Goal: Transaction & Acquisition: Obtain resource

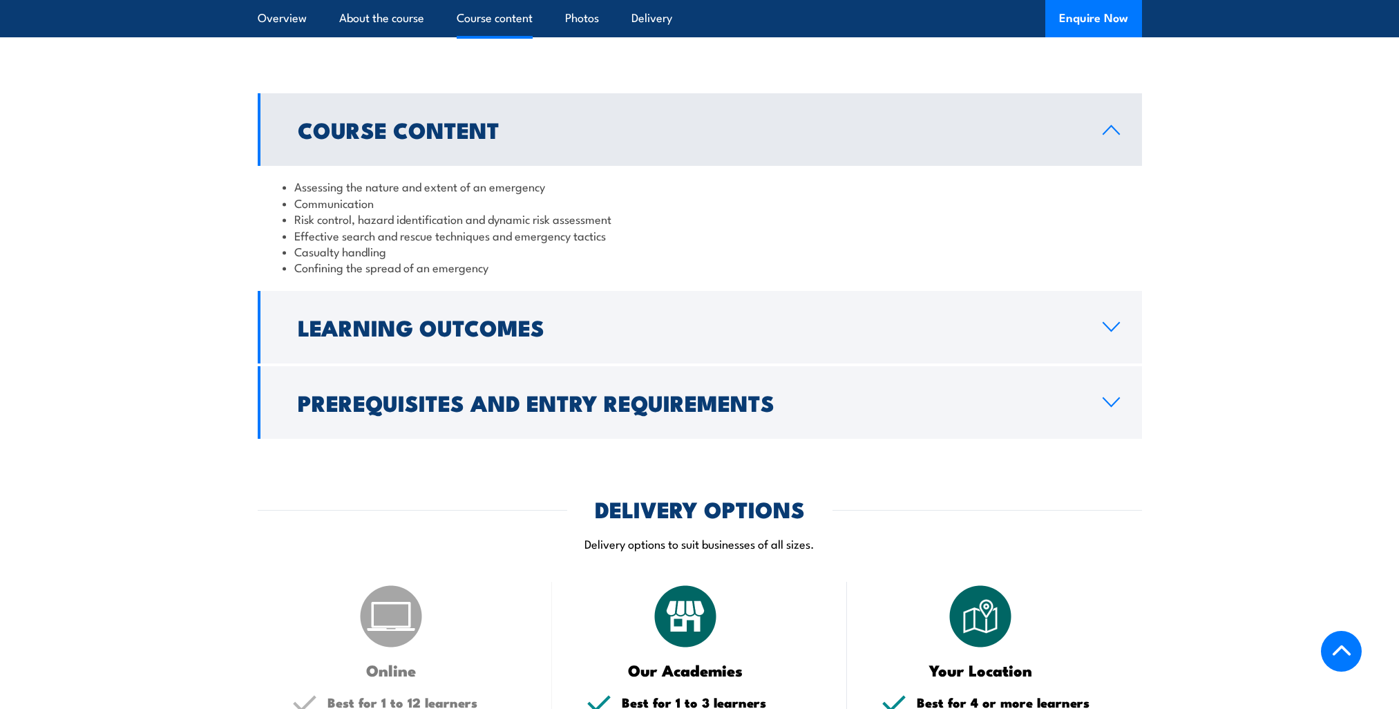
scroll to position [1175, 0]
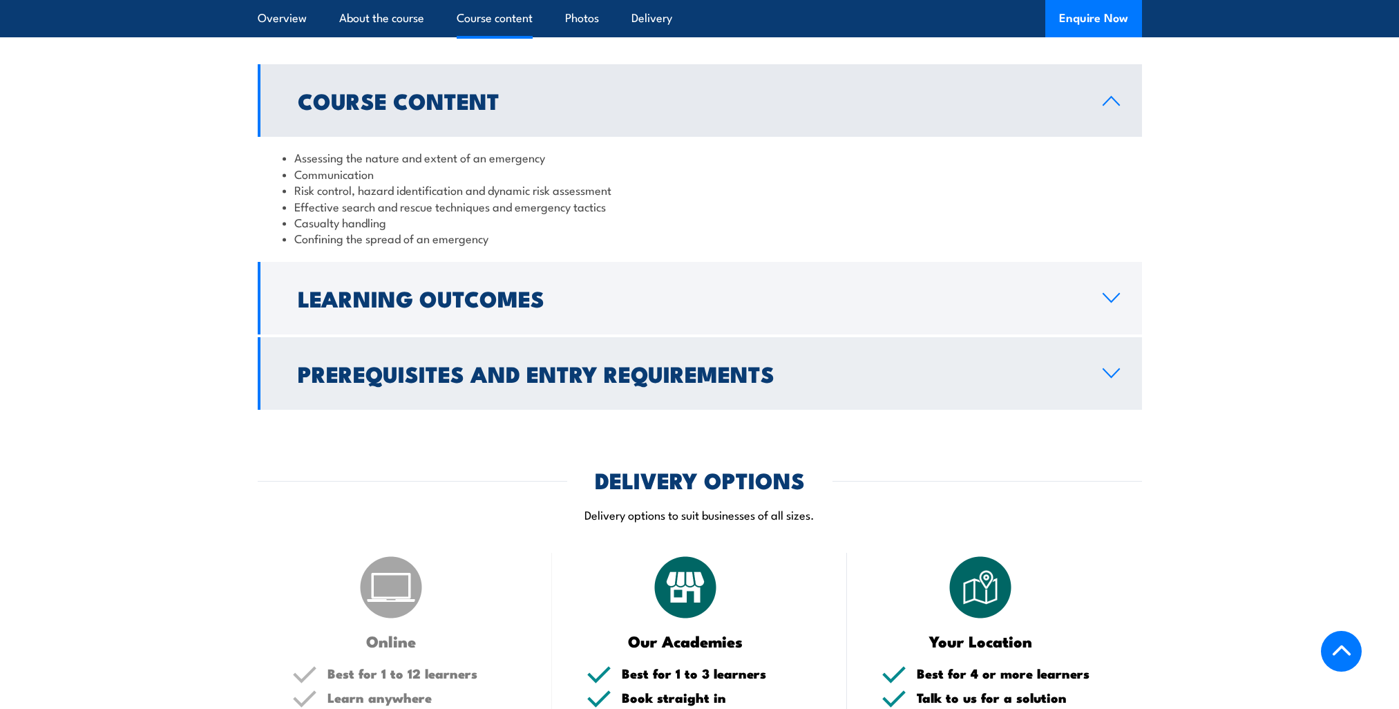
click at [673, 377] on h2 "Prerequisites and Entry Requirements" at bounding box center [689, 372] width 783 height 19
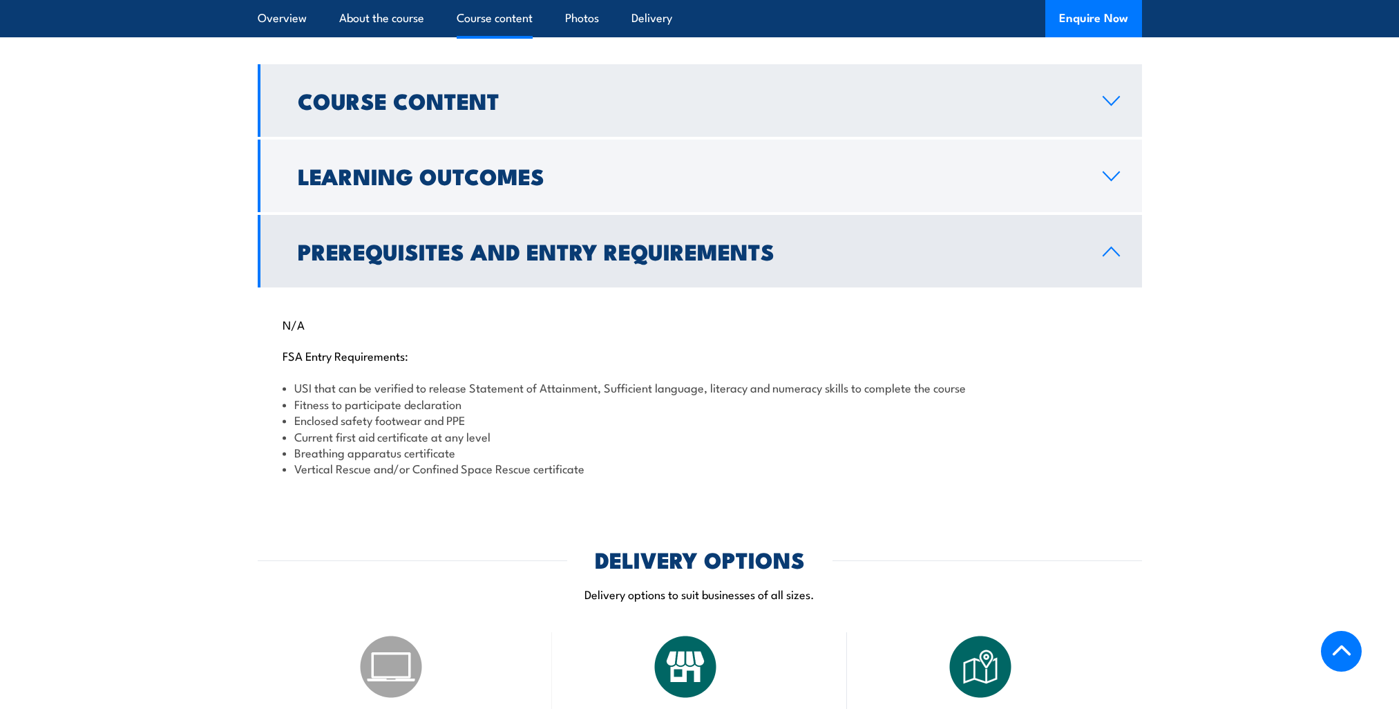
click at [755, 103] on h2 "Course Content" at bounding box center [689, 100] width 783 height 19
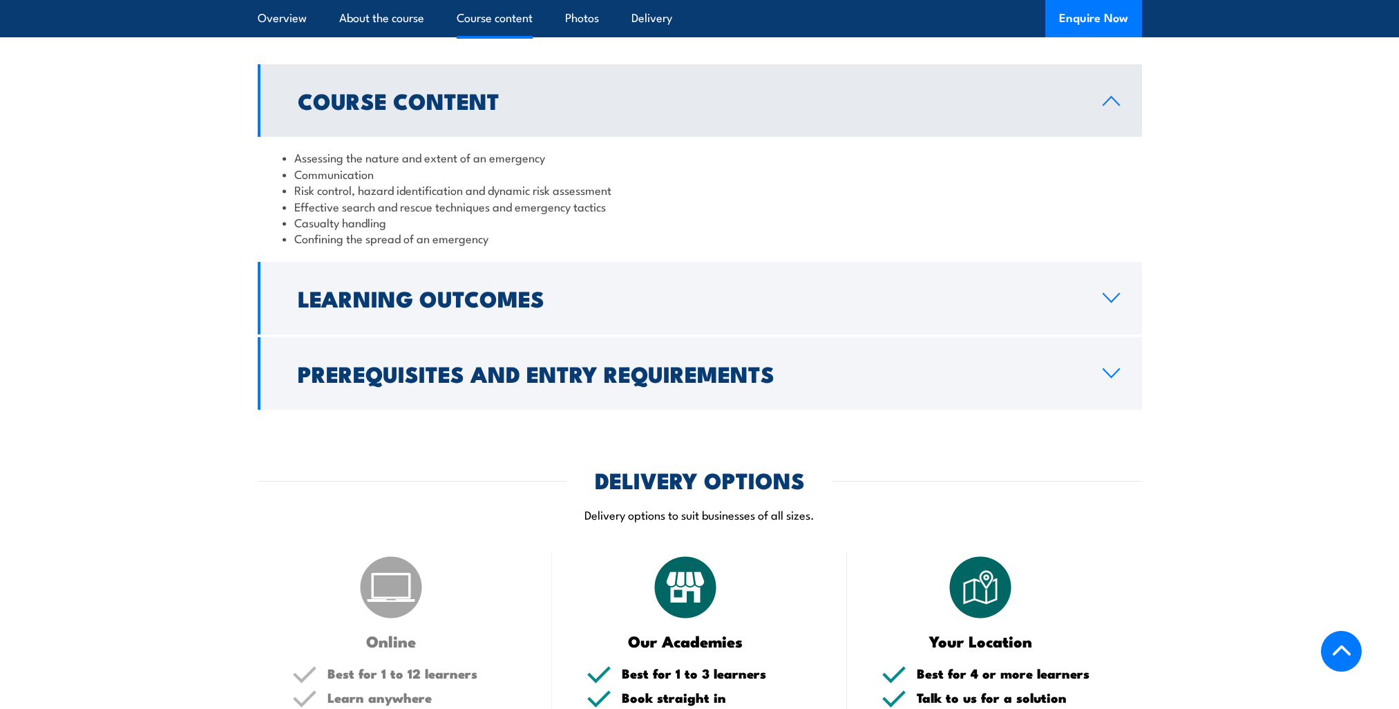
click at [741, 125] on link "Course Content" at bounding box center [700, 100] width 884 height 73
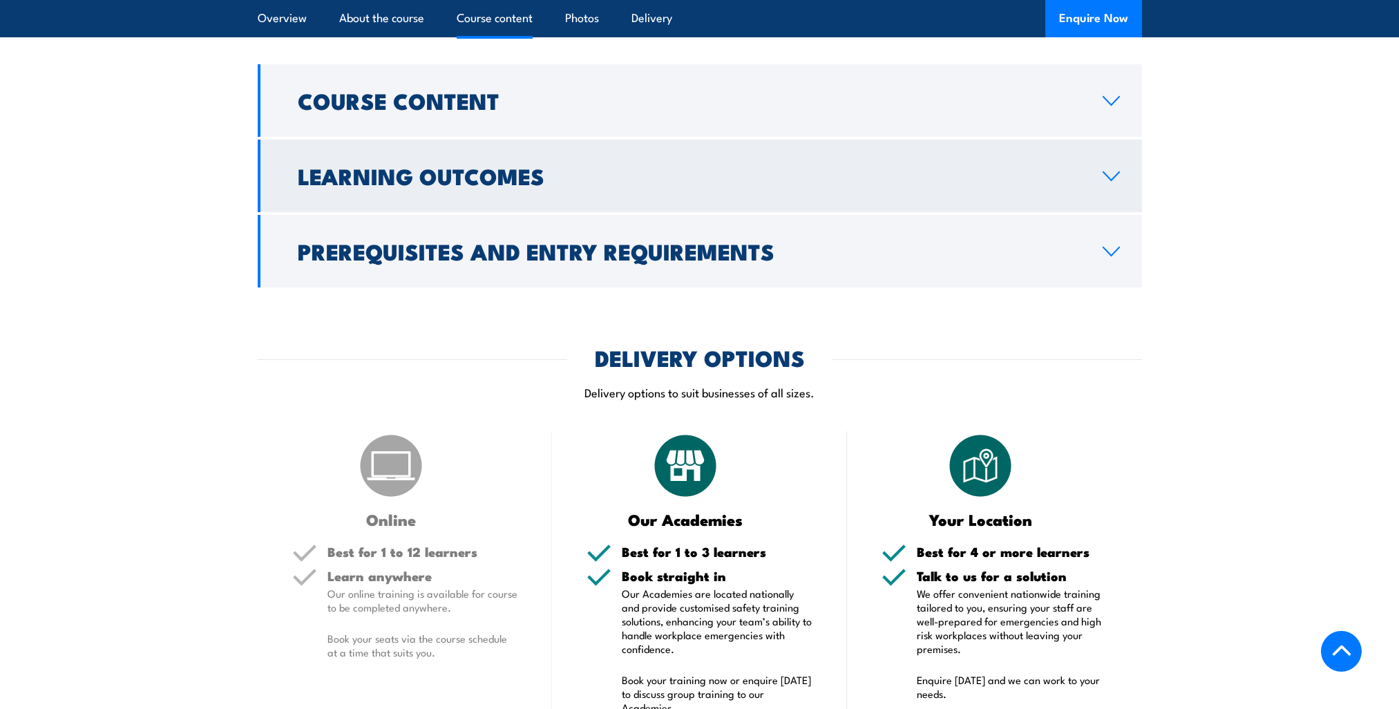
click at [553, 195] on link "Learning Outcomes" at bounding box center [700, 176] width 884 height 73
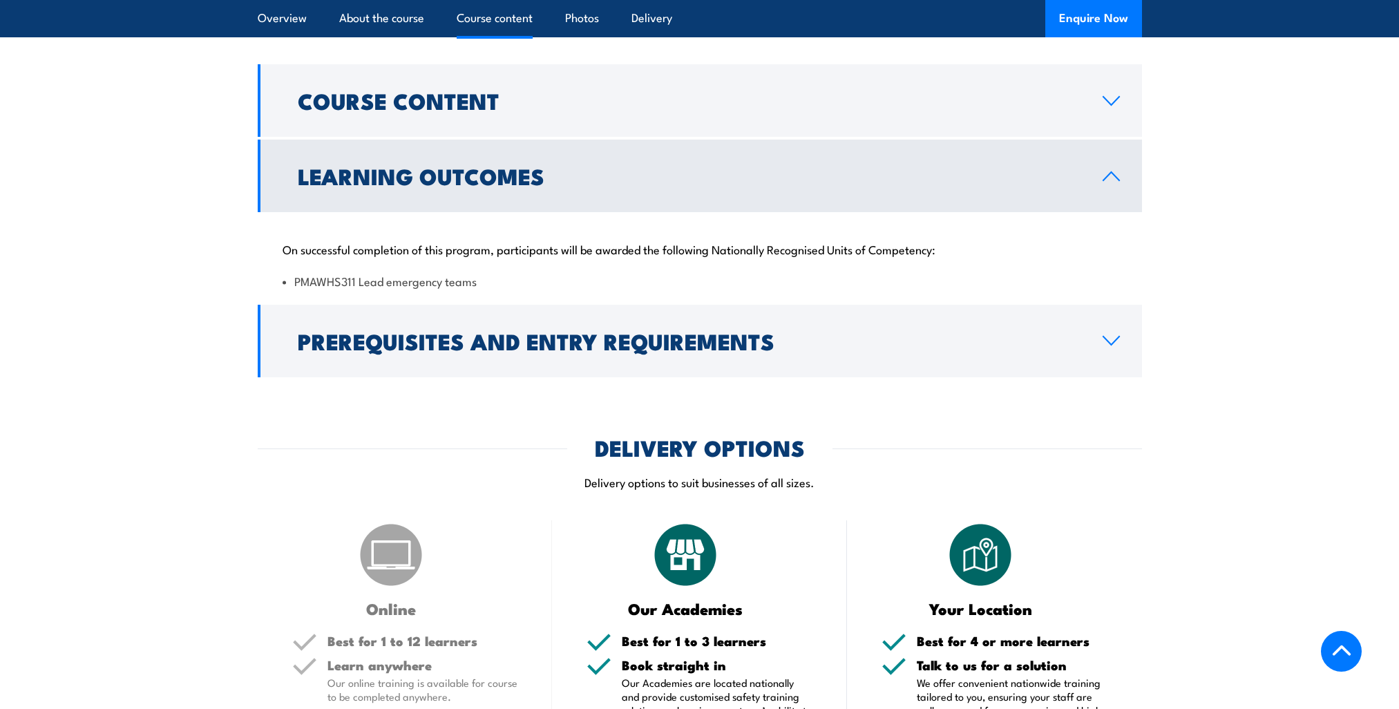
click at [553, 195] on link "Learning Outcomes" at bounding box center [700, 176] width 884 height 73
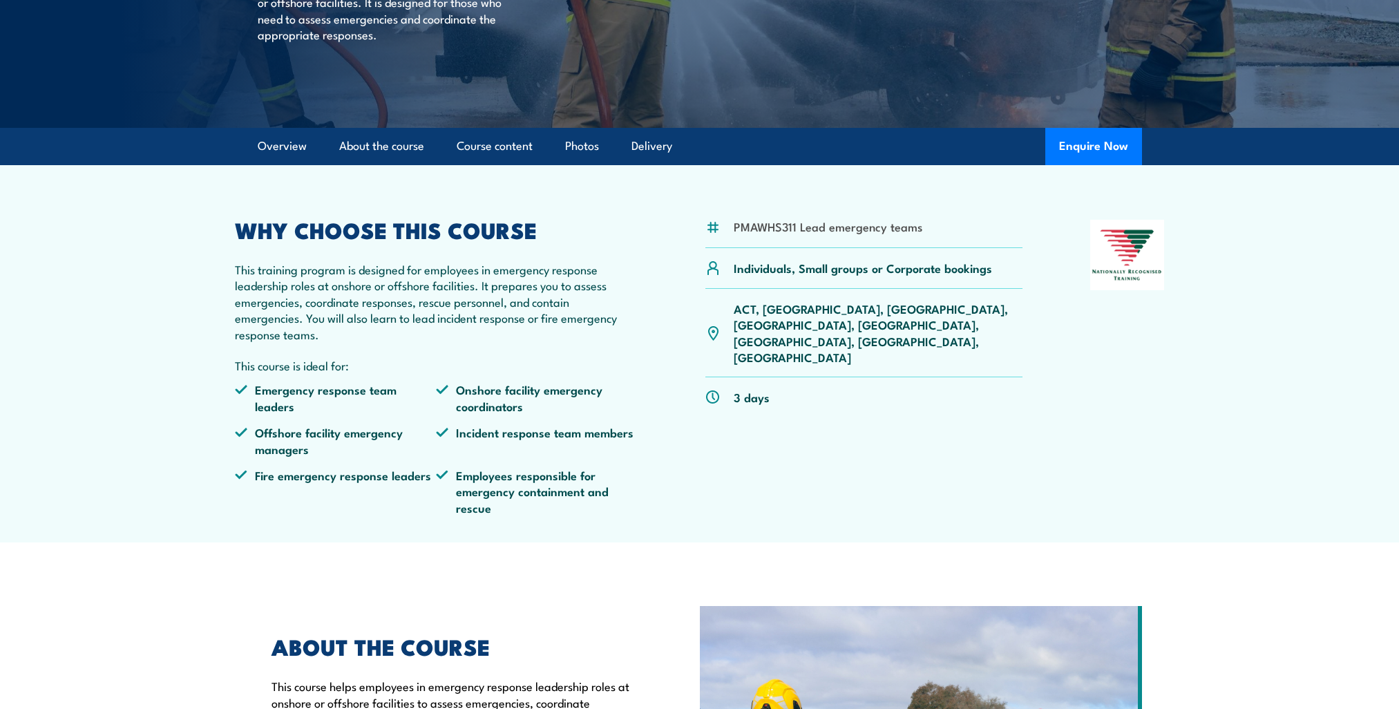
scroll to position [276, 0]
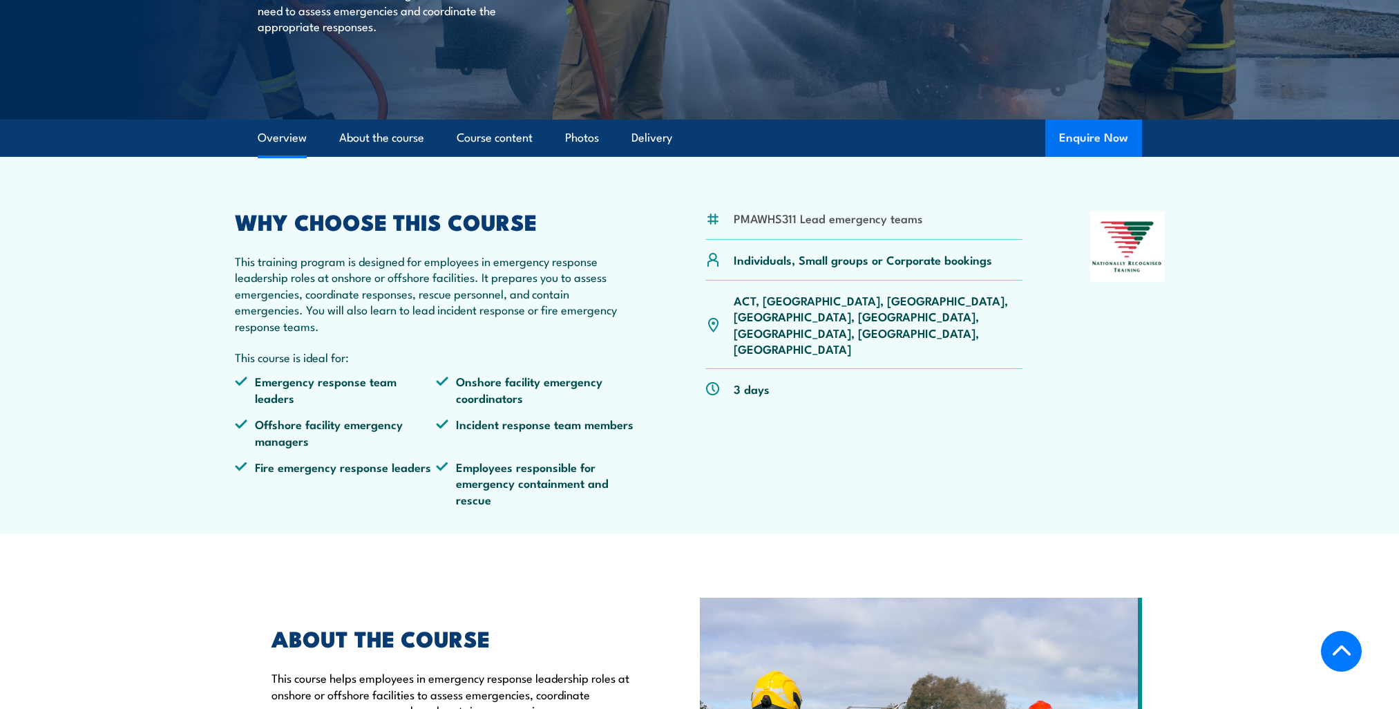
click at [1116, 151] on button "Enquire Now" at bounding box center [1093, 138] width 97 height 37
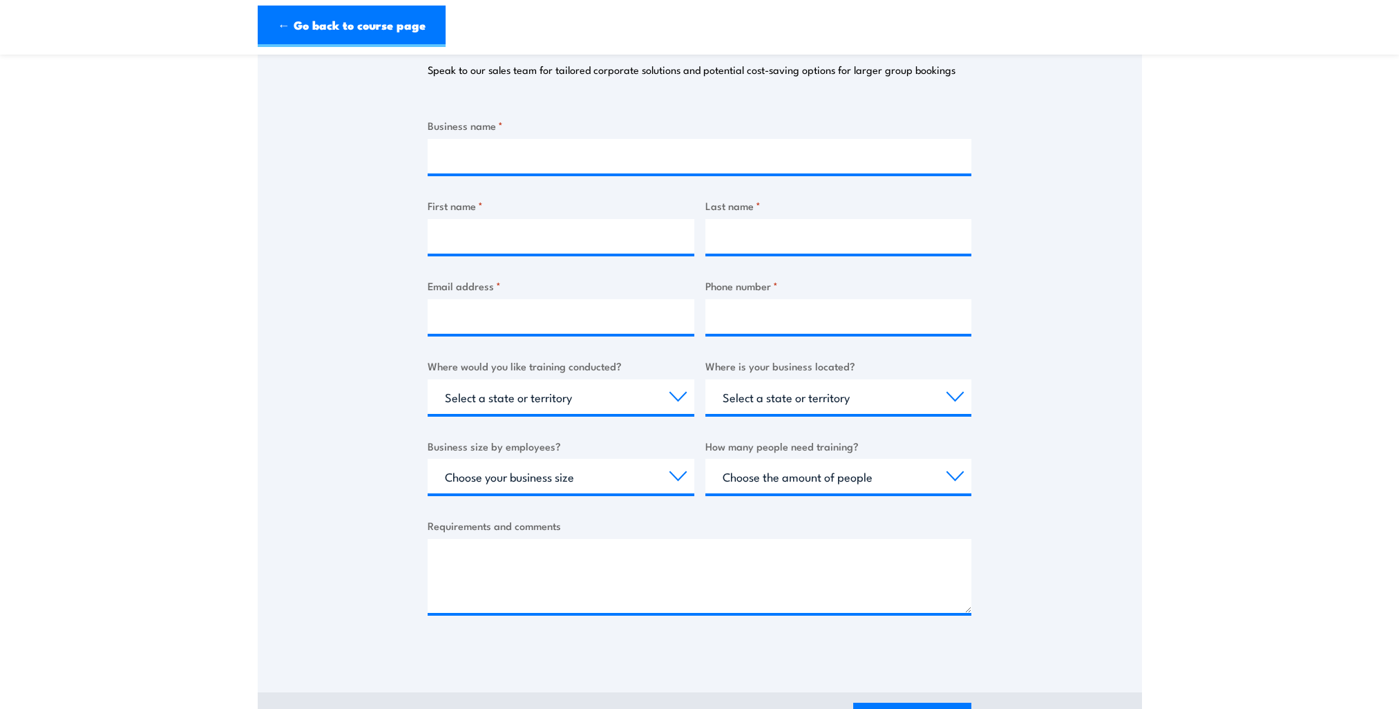
scroll to position [138, 0]
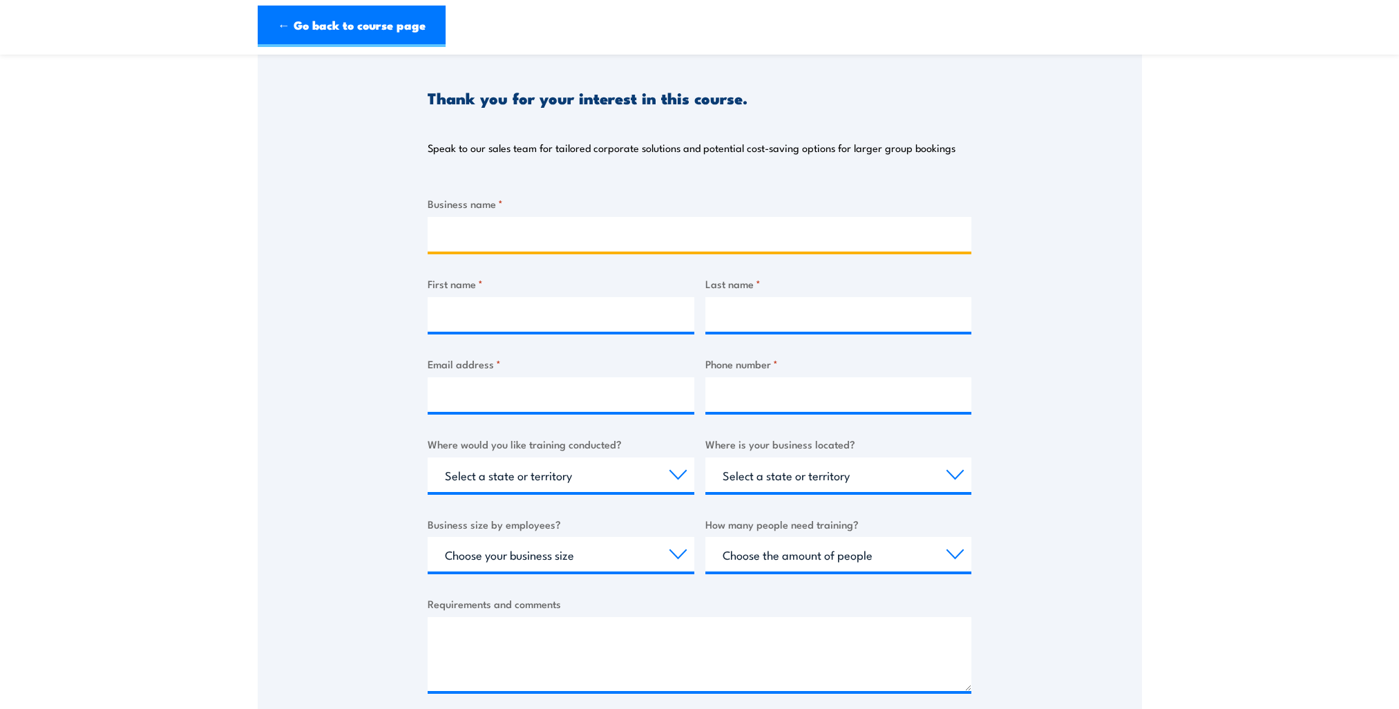
click at [495, 247] on input "Business name *" at bounding box center [700, 234] width 544 height 35
type input "ASC"
type input "[PERSON_NAME]"
type input "[PERSON_NAME][EMAIL_ADDRESS][DOMAIN_NAME]"
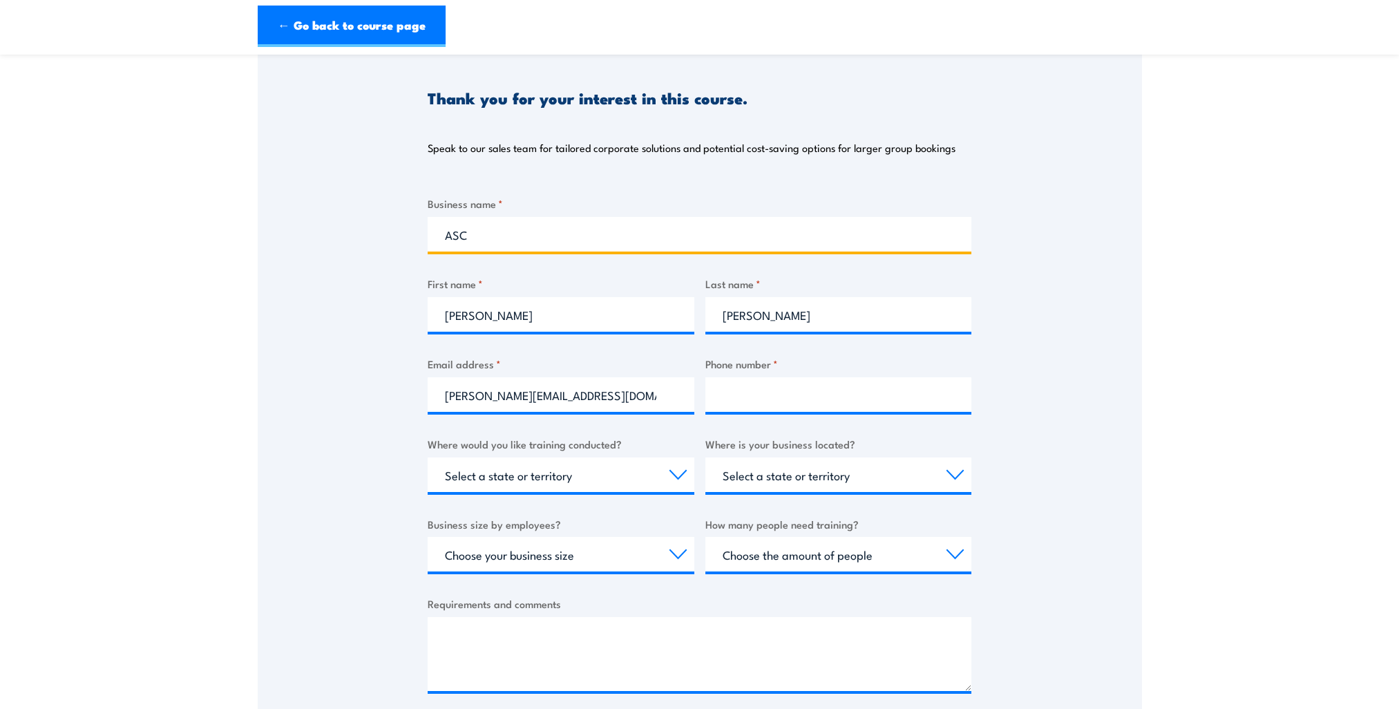
type input "0478136999"
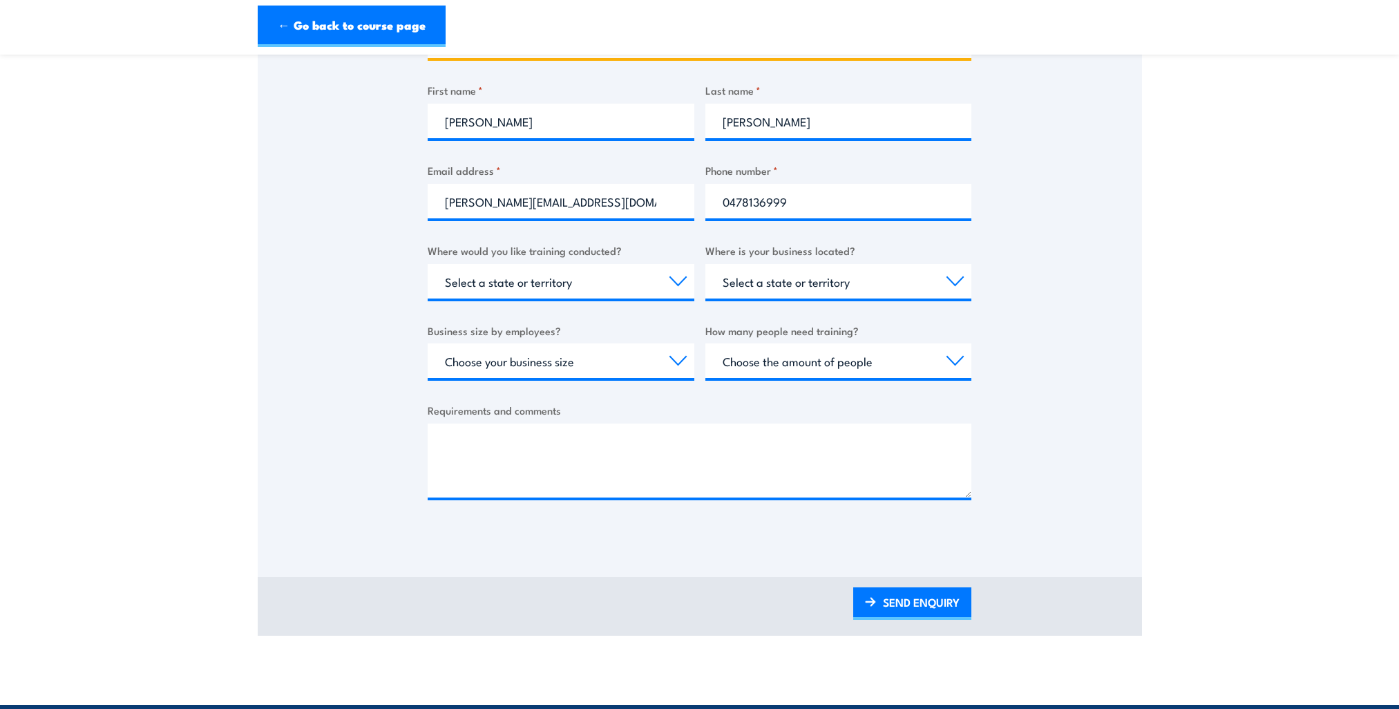
scroll to position [345, 0]
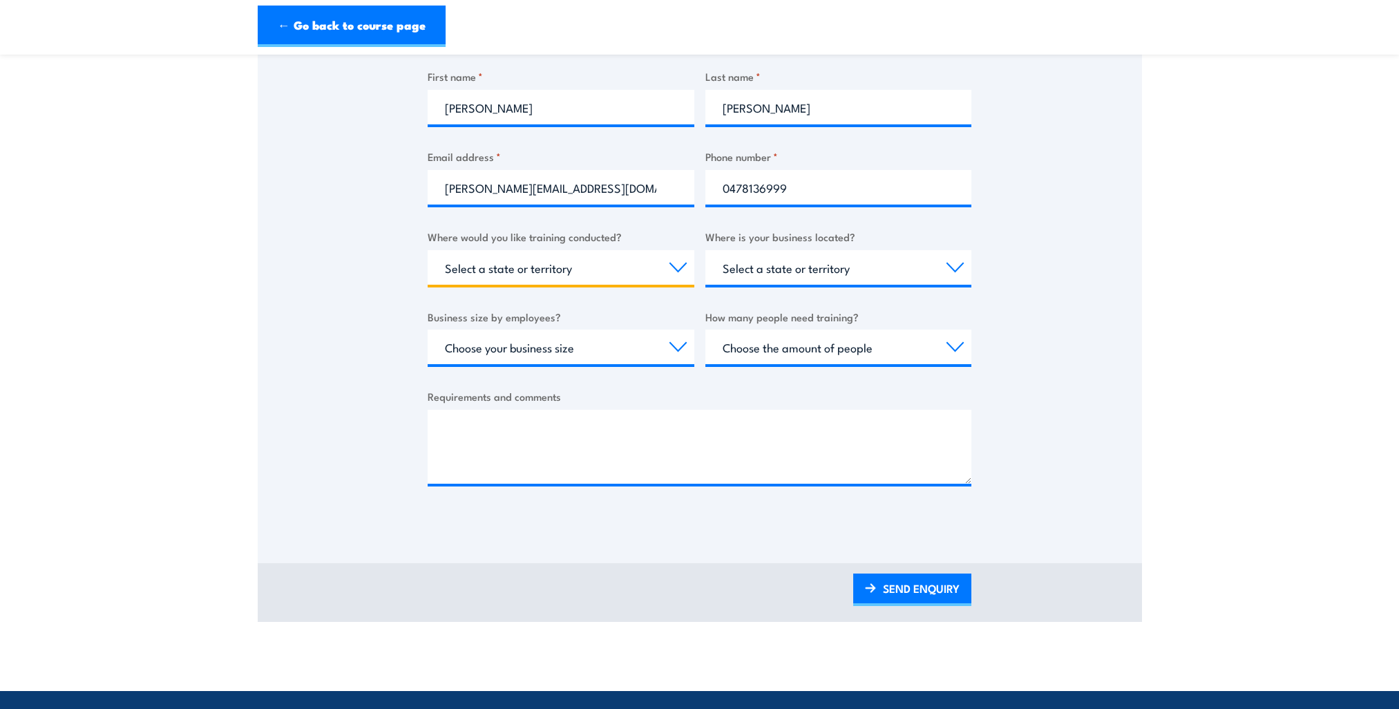
select select "WA"
click at [826, 283] on div "Select a state or territory [GEOGRAPHIC_DATA] [GEOGRAPHIC_DATA] [GEOGRAPHIC_DAT…" at bounding box center [838, 267] width 267 height 35
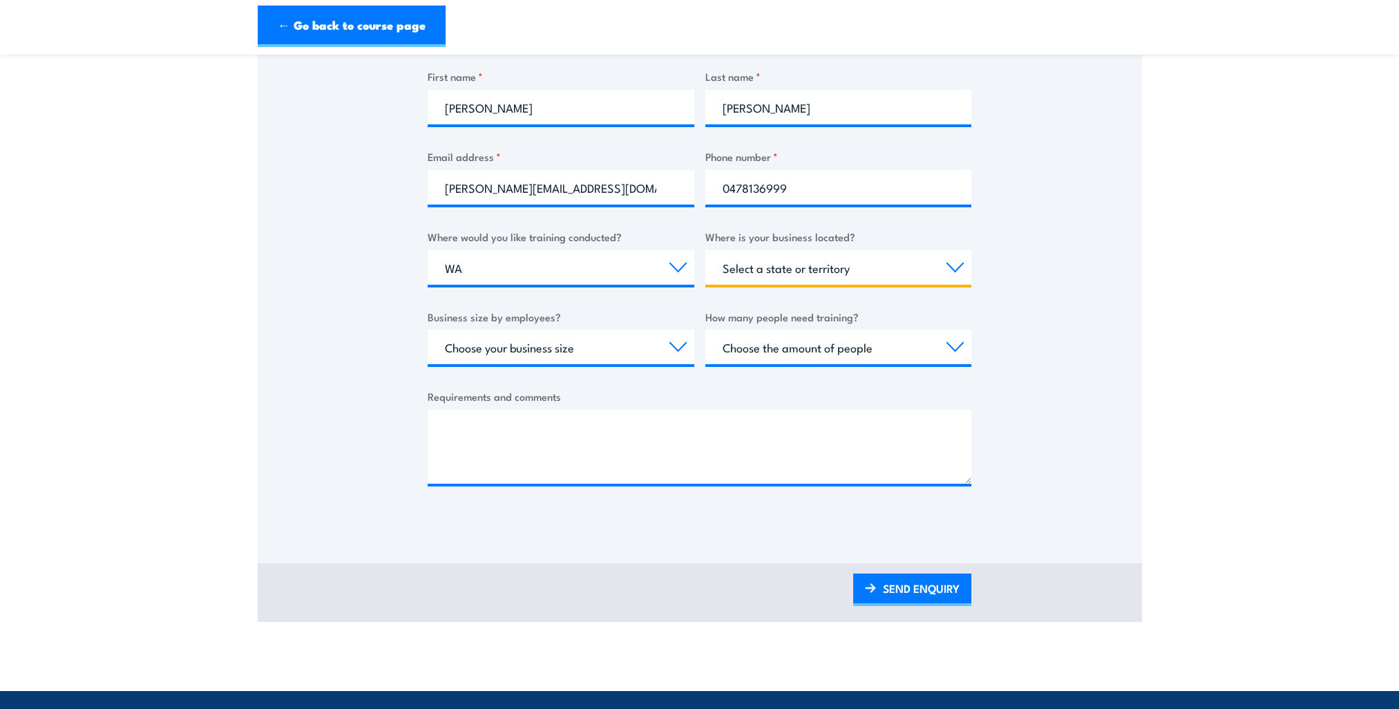
select select "WA"
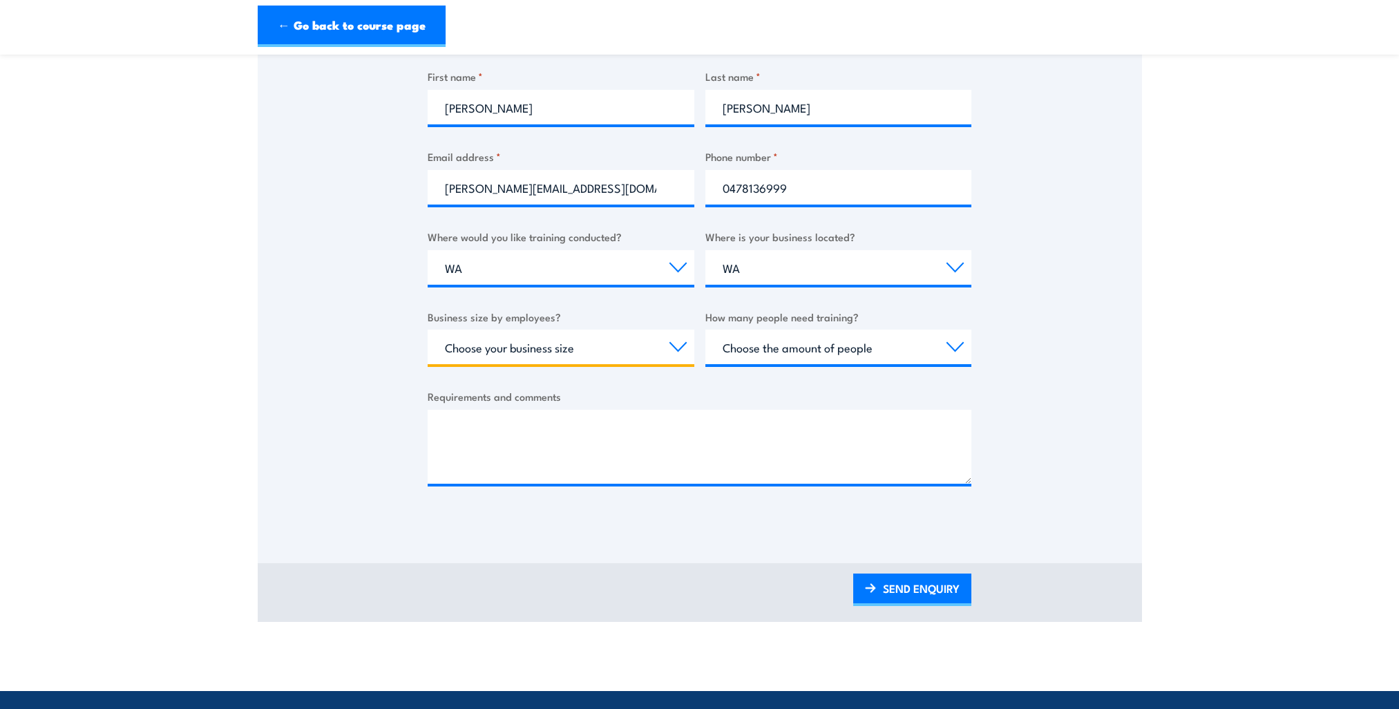
select select "200+"
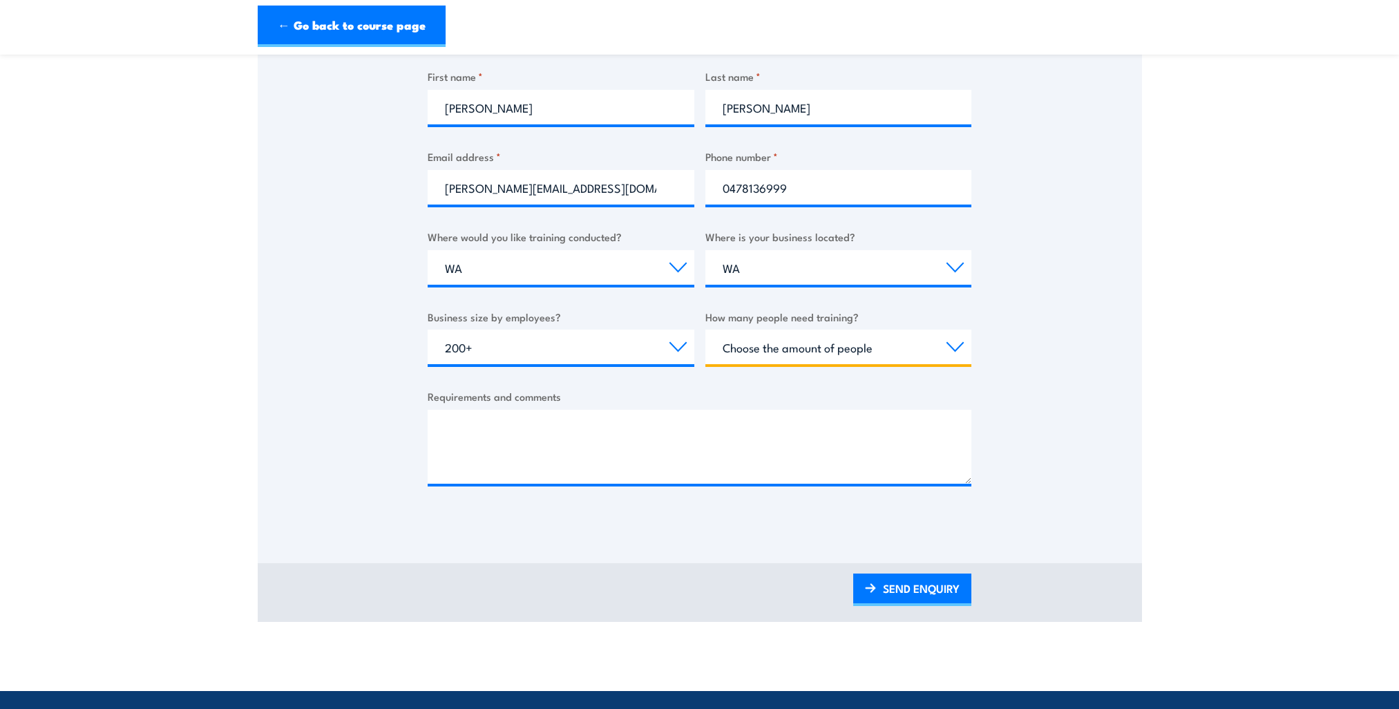
select select "20+"
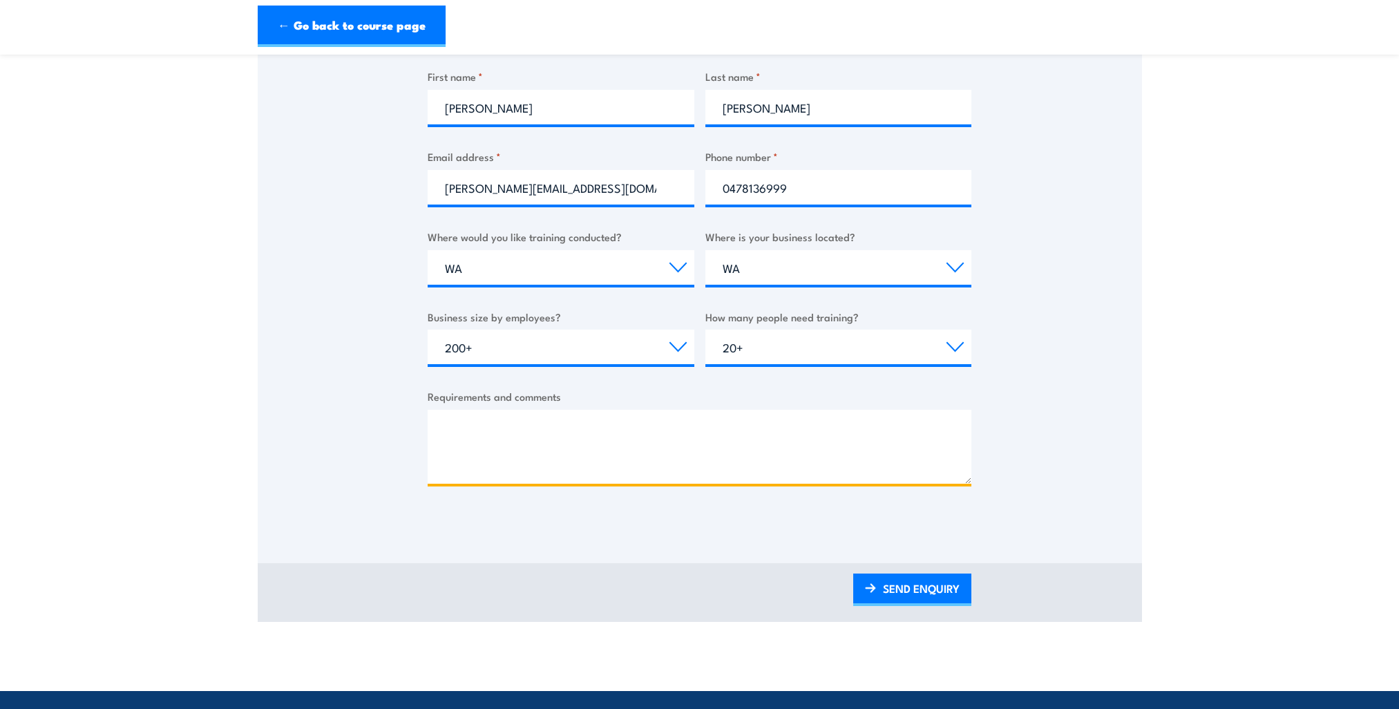
click at [658, 434] on textarea "Requirements and comments" at bounding box center [700, 447] width 544 height 74
click at [567, 462] on textarea "Hi, I would like to request a quote for" at bounding box center [700, 447] width 544 height 74
click at [622, 460] on textarea "Hi, I would like to request a quote for" at bounding box center [700, 447] width 544 height 74
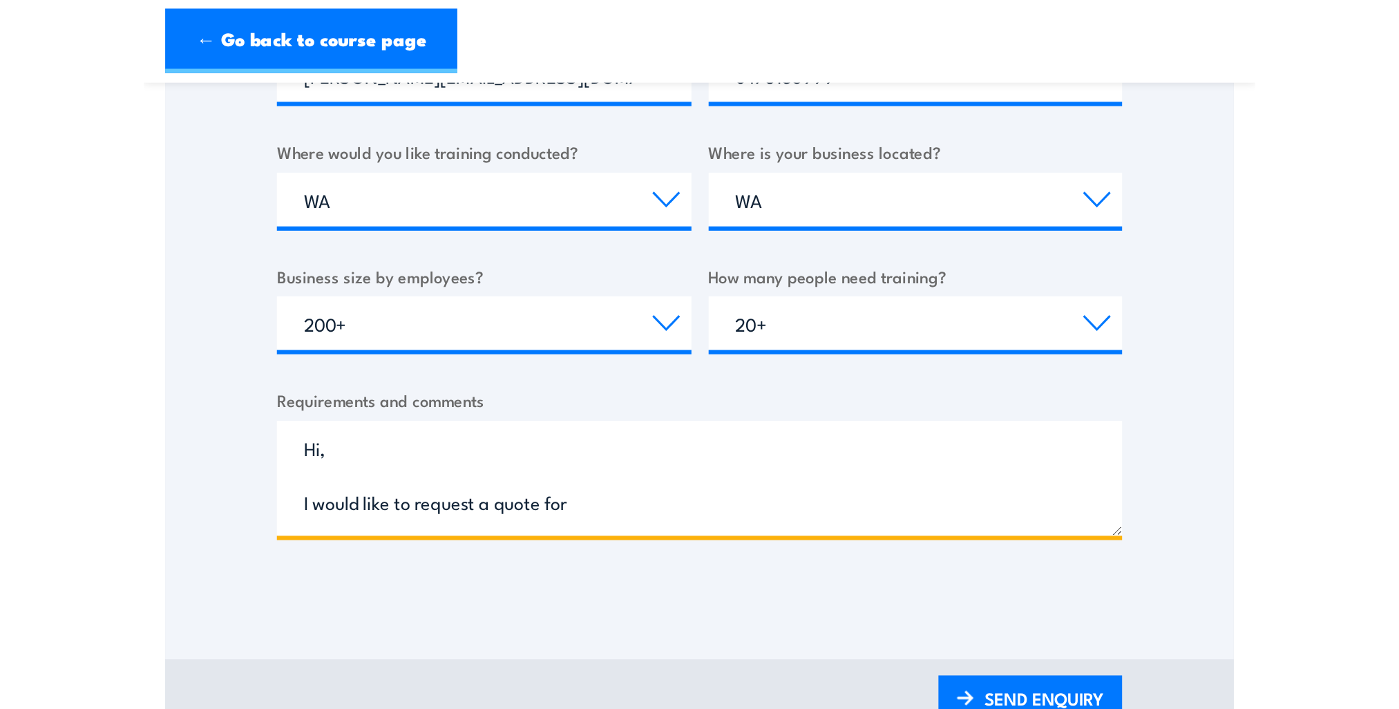
scroll to position [484, 0]
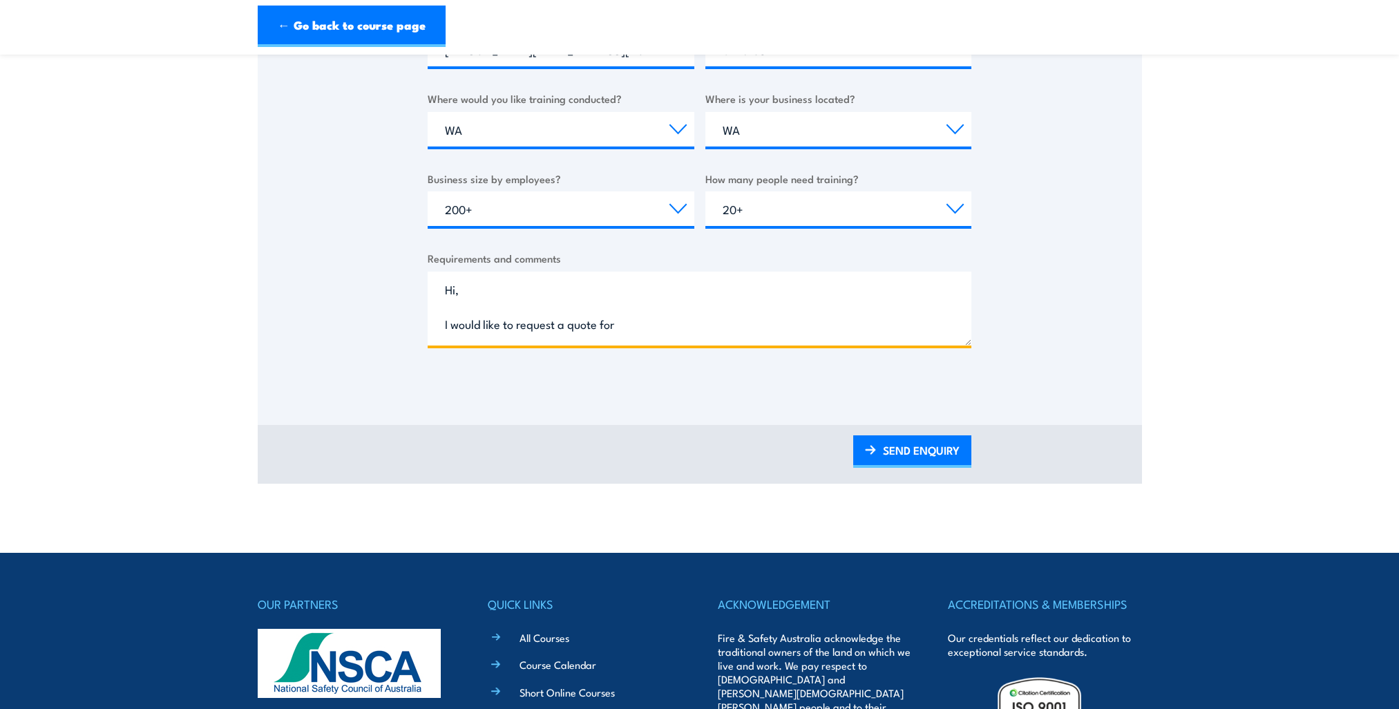
click at [565, 323] on textarea "Hi, I would like to request a quote for" at bounding box center [700, 309] width 544 height 74
click at [636, 329] on textarea "Hi, I would like to request a quote for" at bounding box center [700, 309] width 544 height 74
click at [822, 319] on textarea "Hi, I would like to request a quote for Lead Emergency Teams training for" at bounding box center [700, 309] width 544 height 74
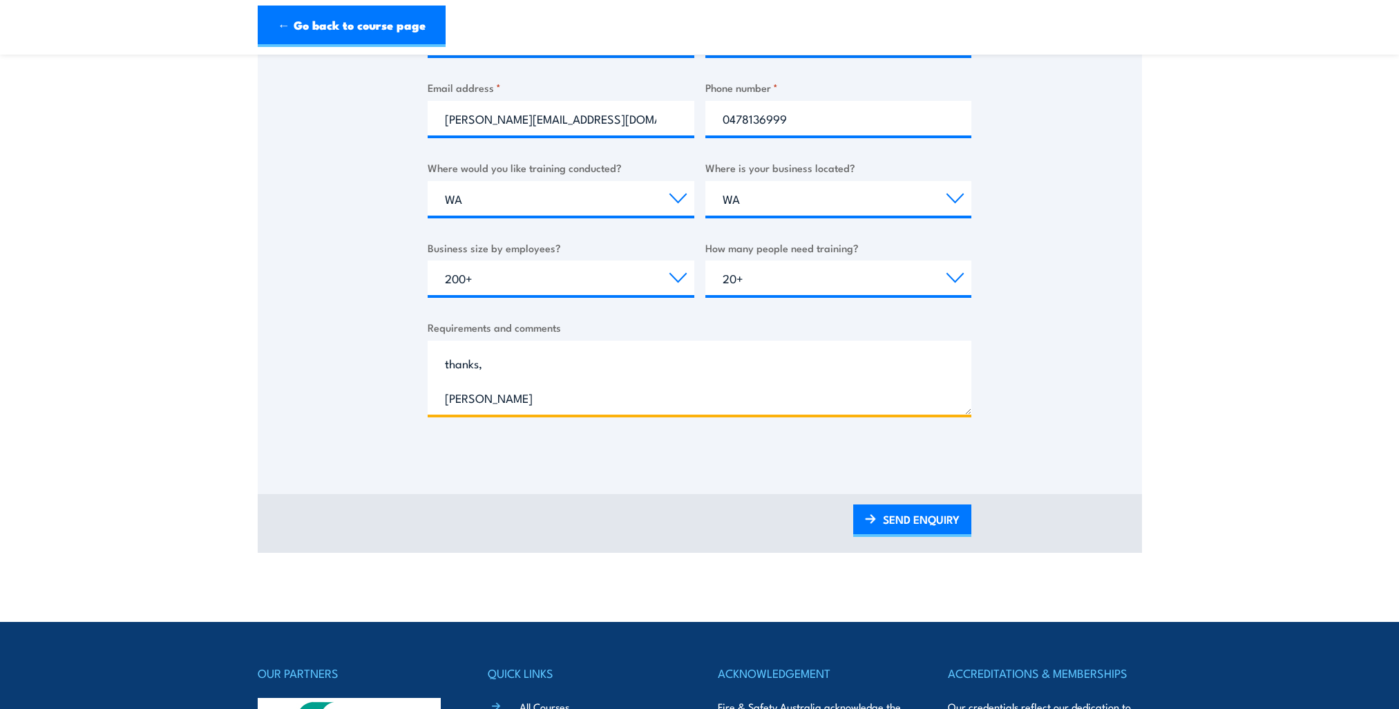
scroll to position [99, 0]
type textarea "Hi, I would like to request a quote for Lead Emergency Teams training for 25 of…"
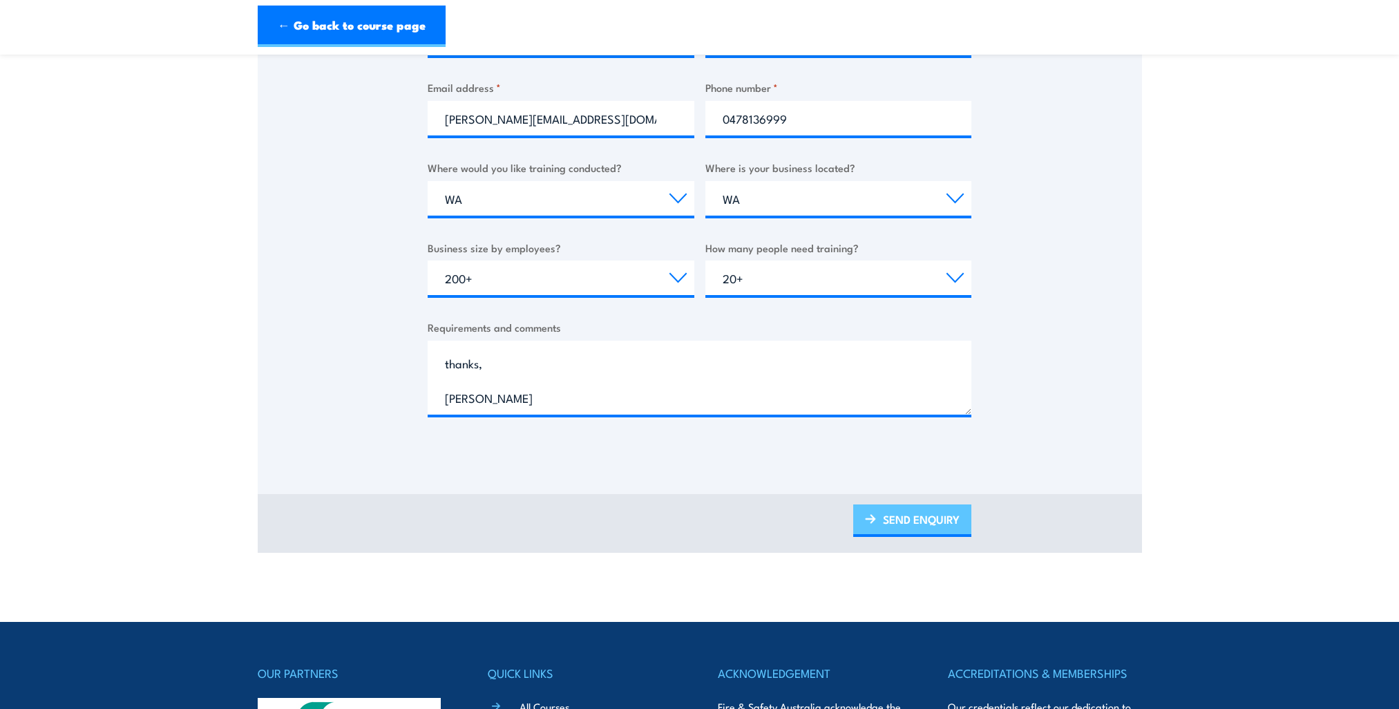
click at [906, 529] on link "SEND ENQUIRY" at bounding box center [912, 520] width 118 height 32
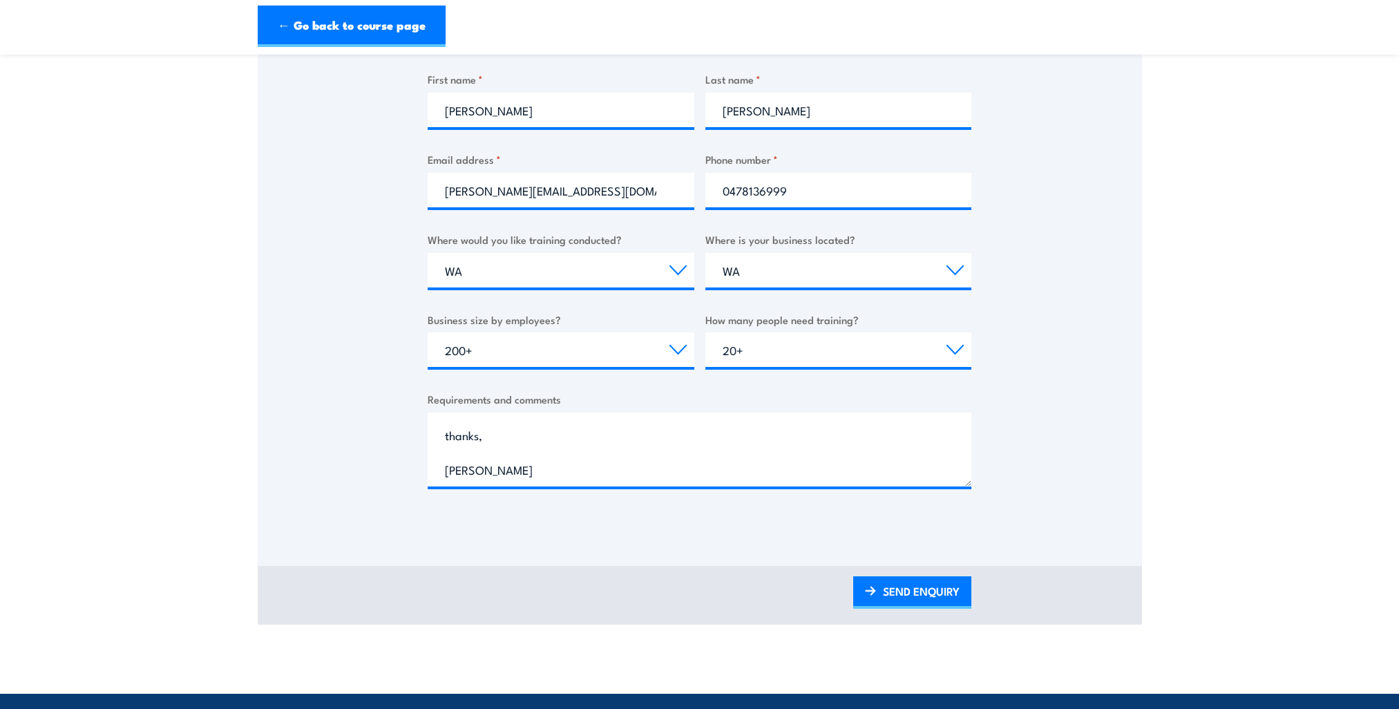
scroll to position [345, 0]
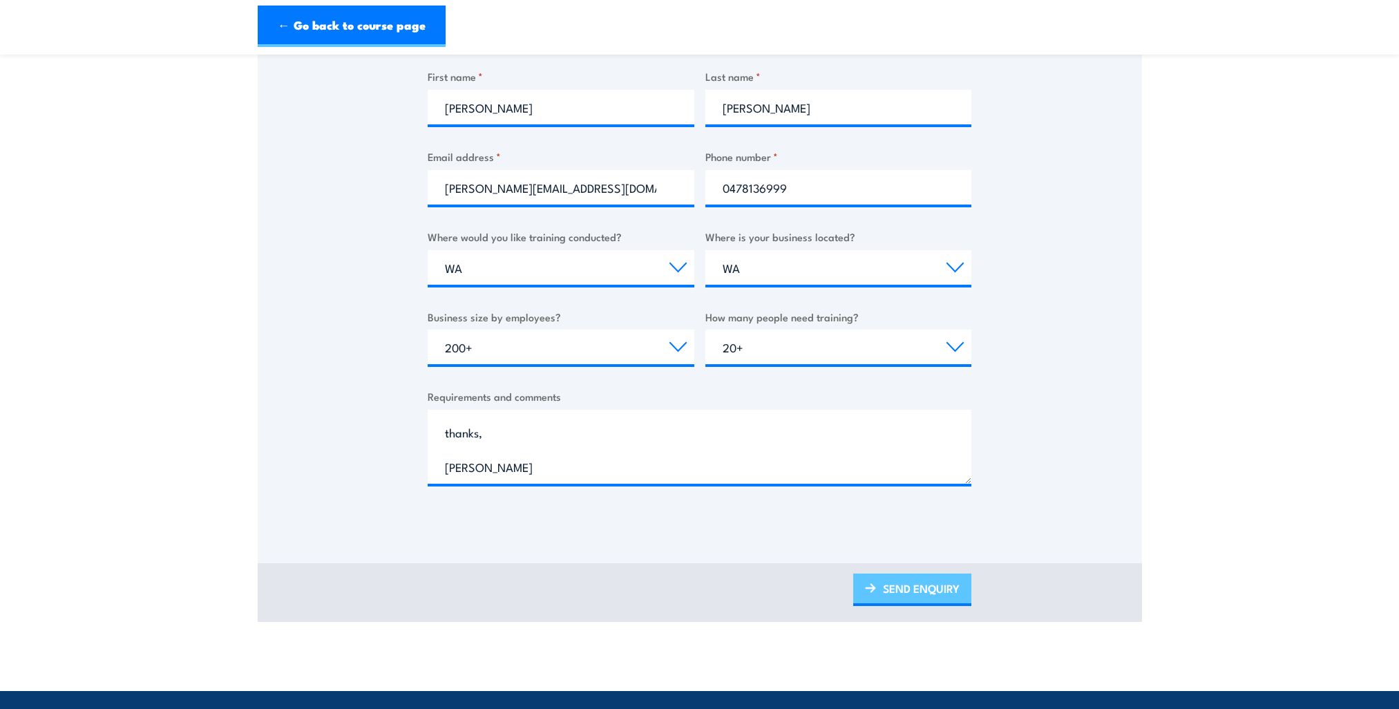
click at [914, 582] on link "SEND ENQUIRY" at bounding box center [912, 590] width 118 height 32
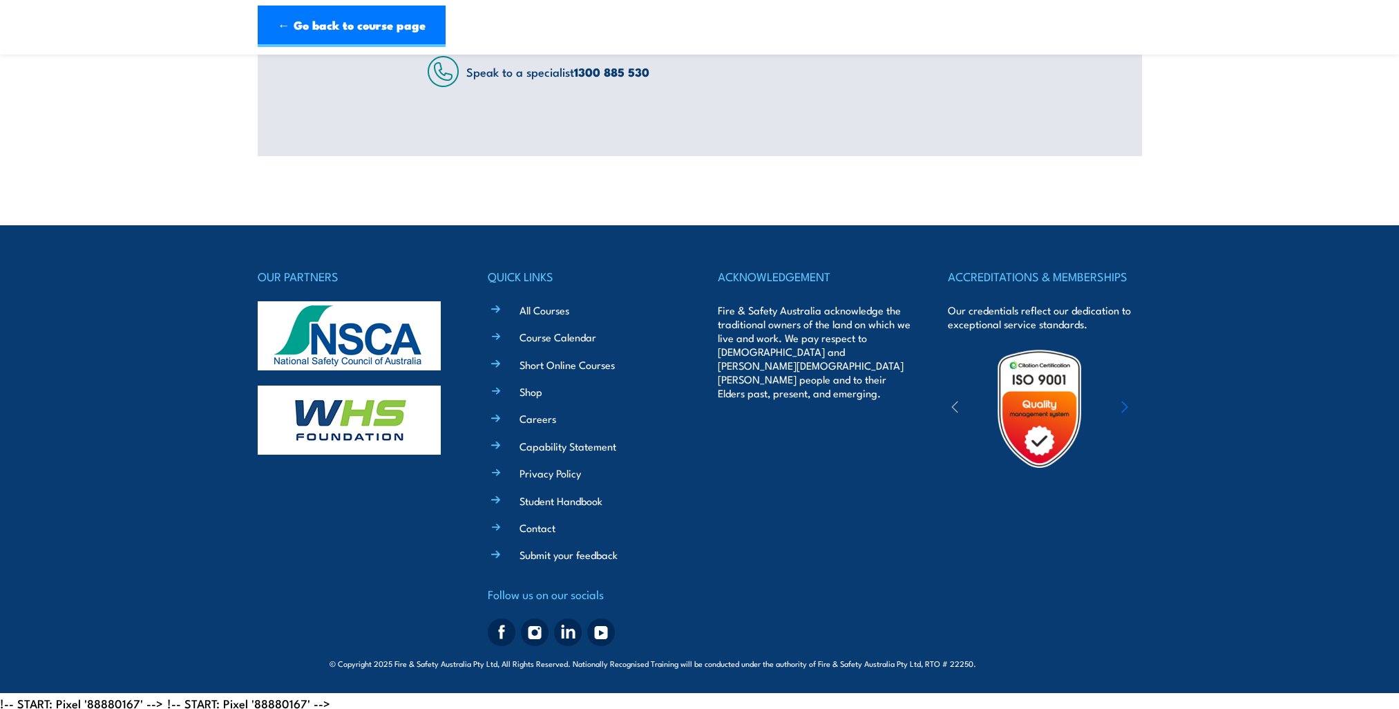
scroll to position [0, 0]
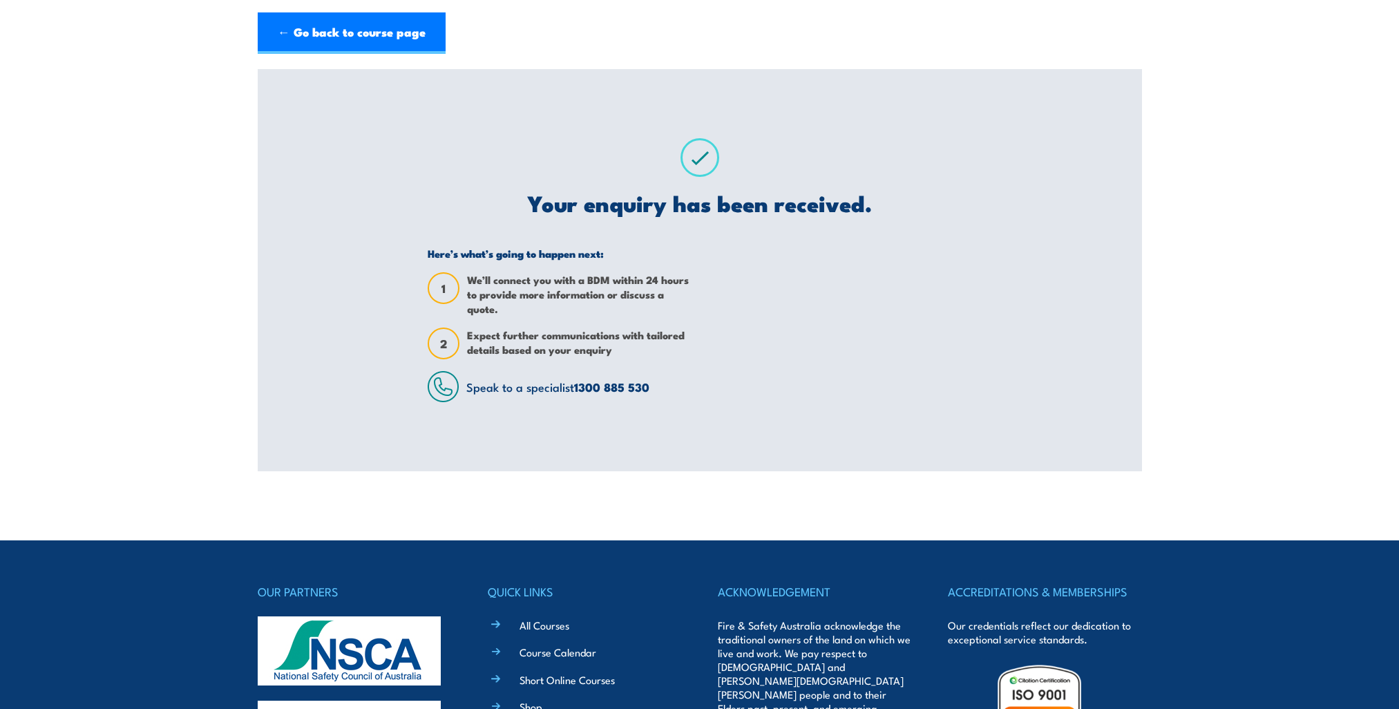
click at [727, 210] on h2 "Your enquiry has been received." at bounding box center [700, 202] width 544 height 19
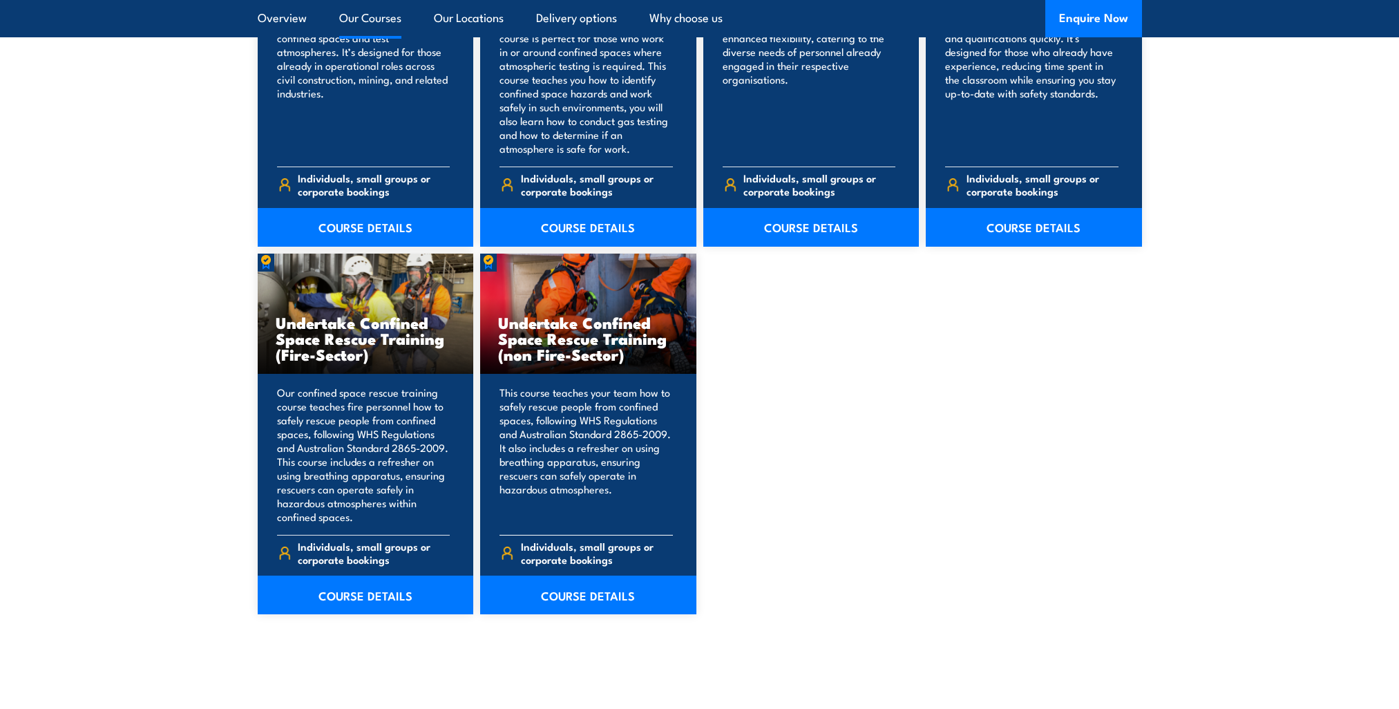
scroll to position [1382, 0]
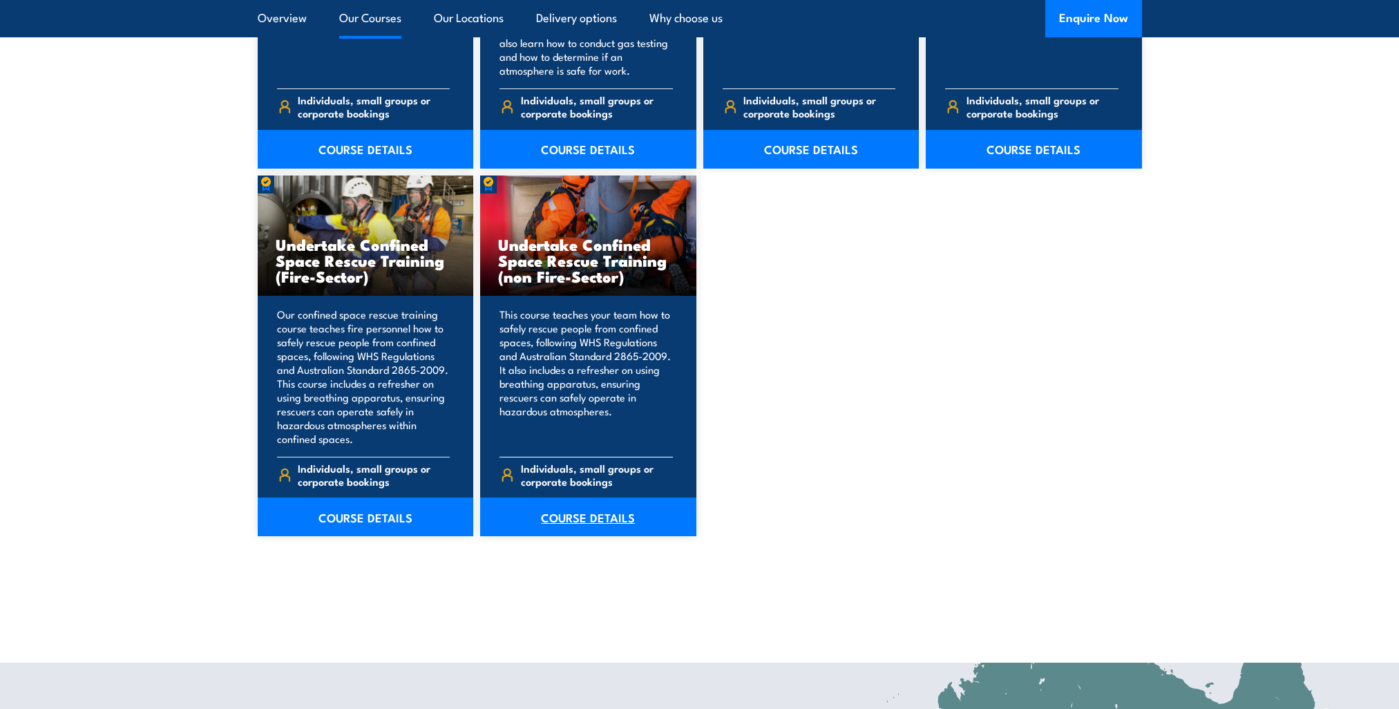
click at [582, 519] on link "COURSE DETAILS" at bounding box center [588, 517] width 216 height 39
click at [613, 514] on link "COURSE DETAILS" at bounding box center [588, 516] width 216 height 39
click at [560, 243] on h3 "Undertake Confined Space Rescue Training (non Fire-Sector)" at bounding box center [588, 260] width 180 height 48
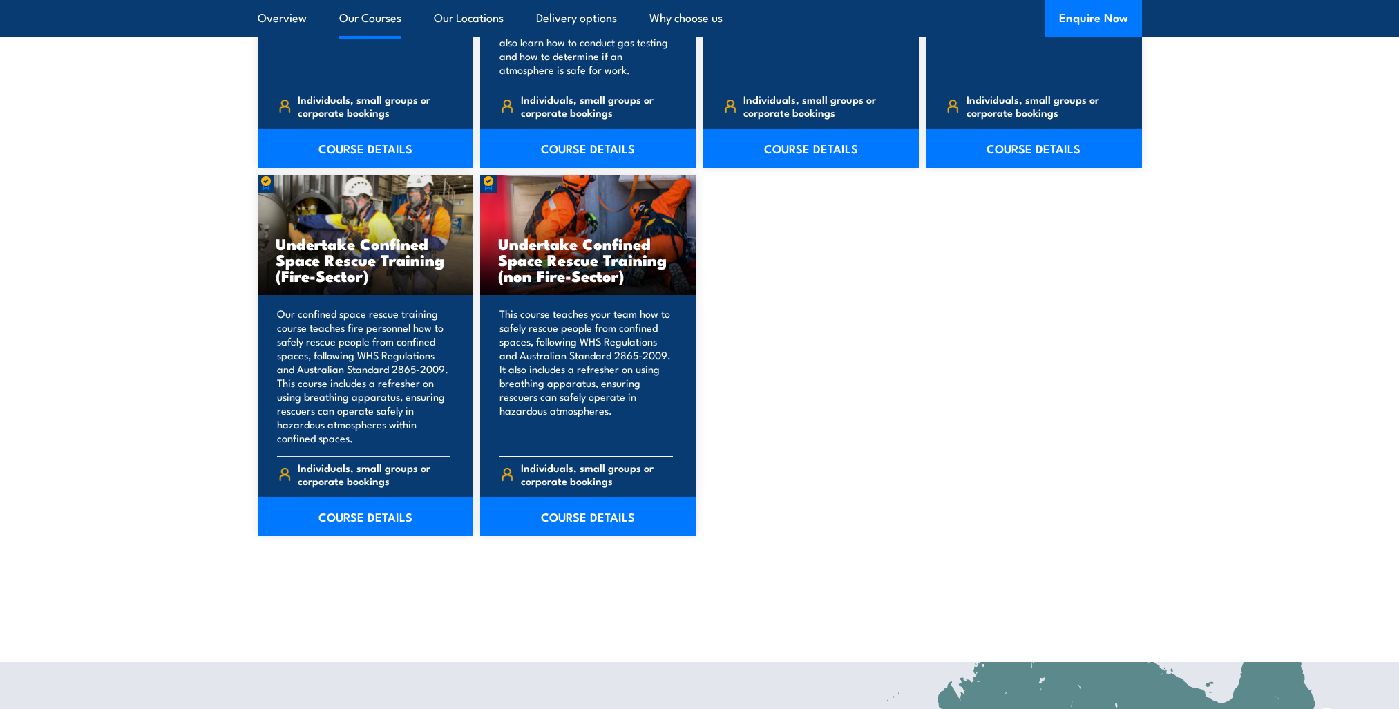
click at [560, 244] on h3 "Undertake Confined Space Rescue Training (non Fire-Sector)" at bounding box center [588, 260] width 180 height 48
click at [674, 255] on h3 "Undertake Confined Space Rescue Training (non Fire-Sector)" at bounding box center [588, 260] width 180 height 48
click at [676, 256] on h3 "Undertake Confined Space Rescue Training (non Fire-Sector)" at bounding box center [588, 260] width 180 height 48
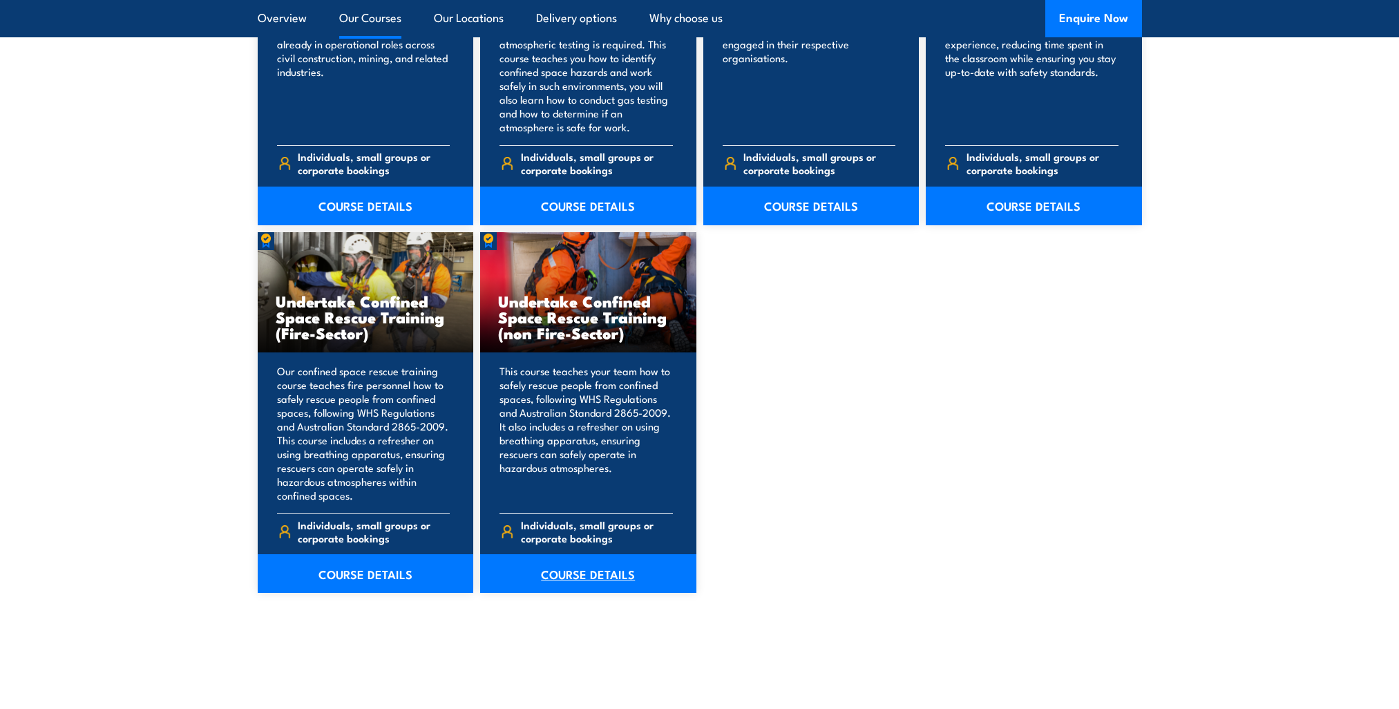
scroll to position [1382, 0]
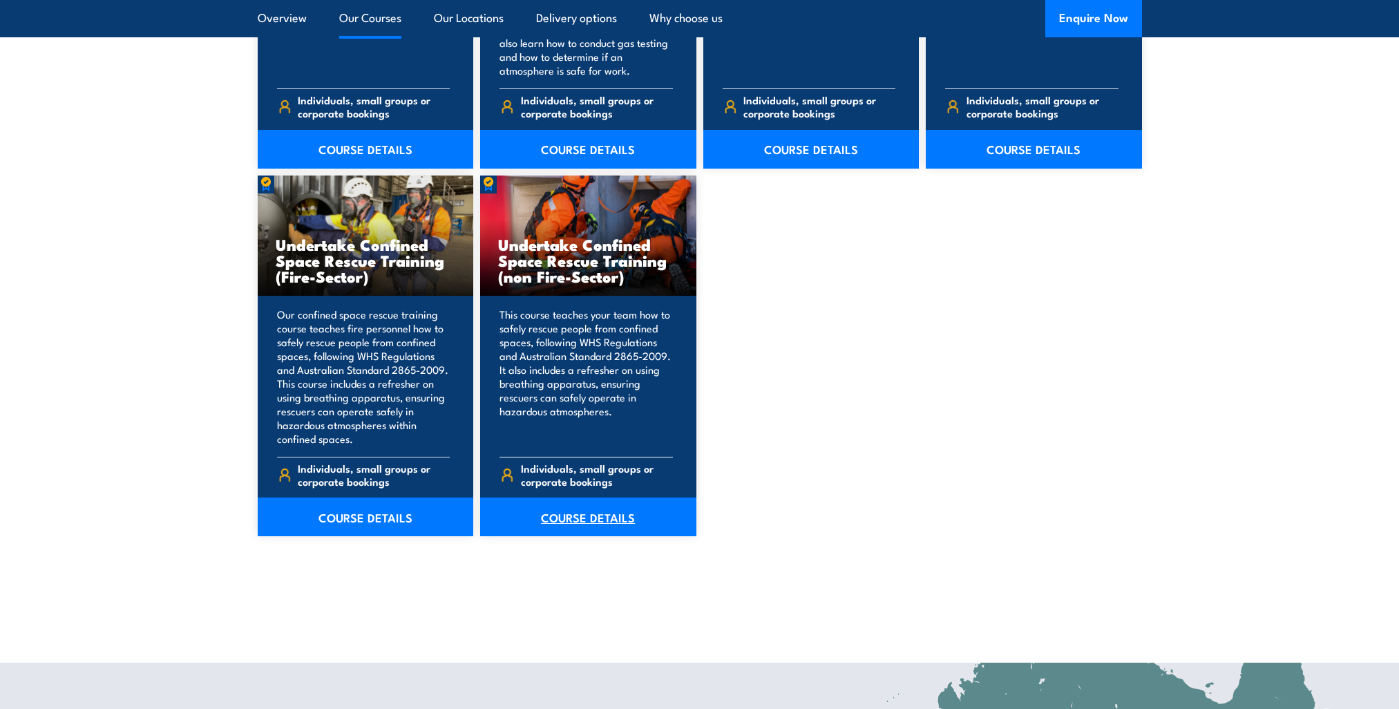
click at [553, 519] on link "COURSE DETAILS" at bounding box center [588, 517] width 216 height 39
click at [551, 520] on link "COURSE DETAILS" at bounding box center [588, 517] width 216 height 39
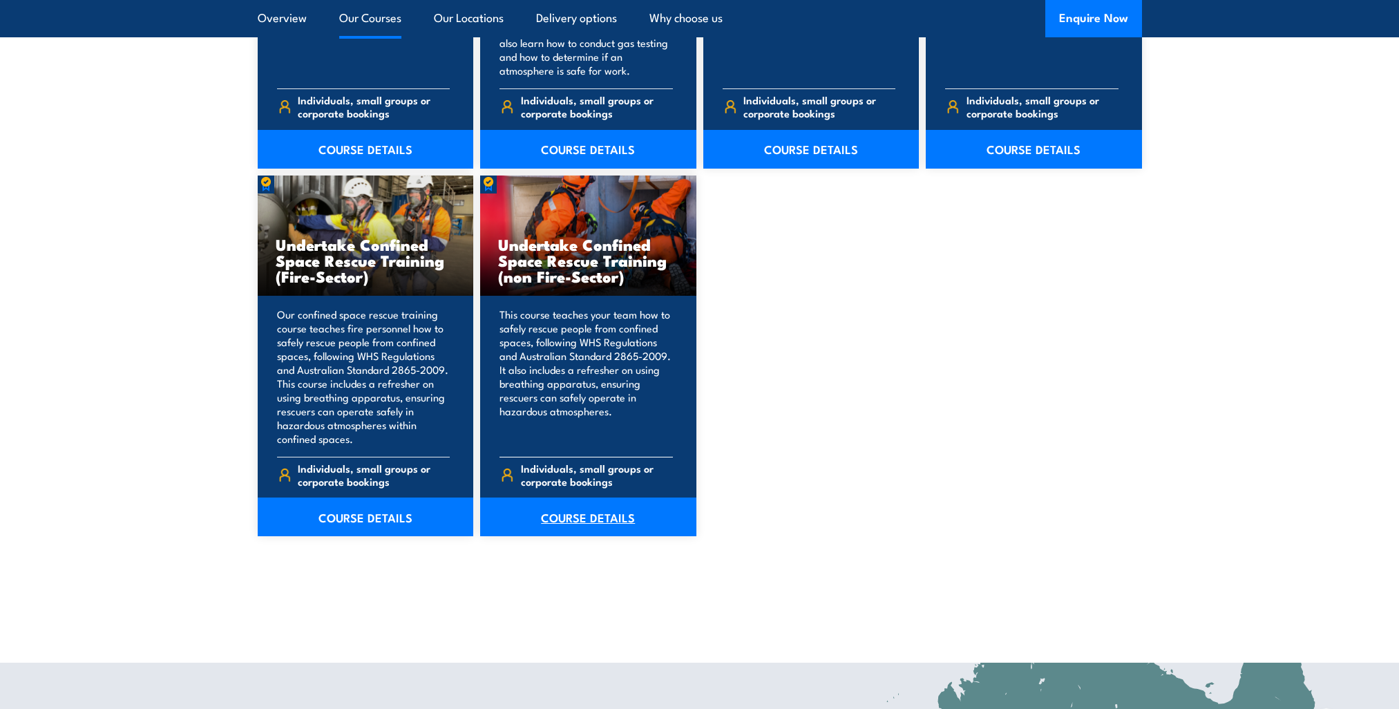
click at [551, 521] on link "COURSE DETAILS" at bounding box center [588, 517] width 216 height 39
click at [551, 522] on link "COURSE DETAILS" at bounding box center [588, 517] width 216 height 39
click at [553, 520] on link "COURSE DETAILS" at bounding box center [588, 517] width 216 height 39
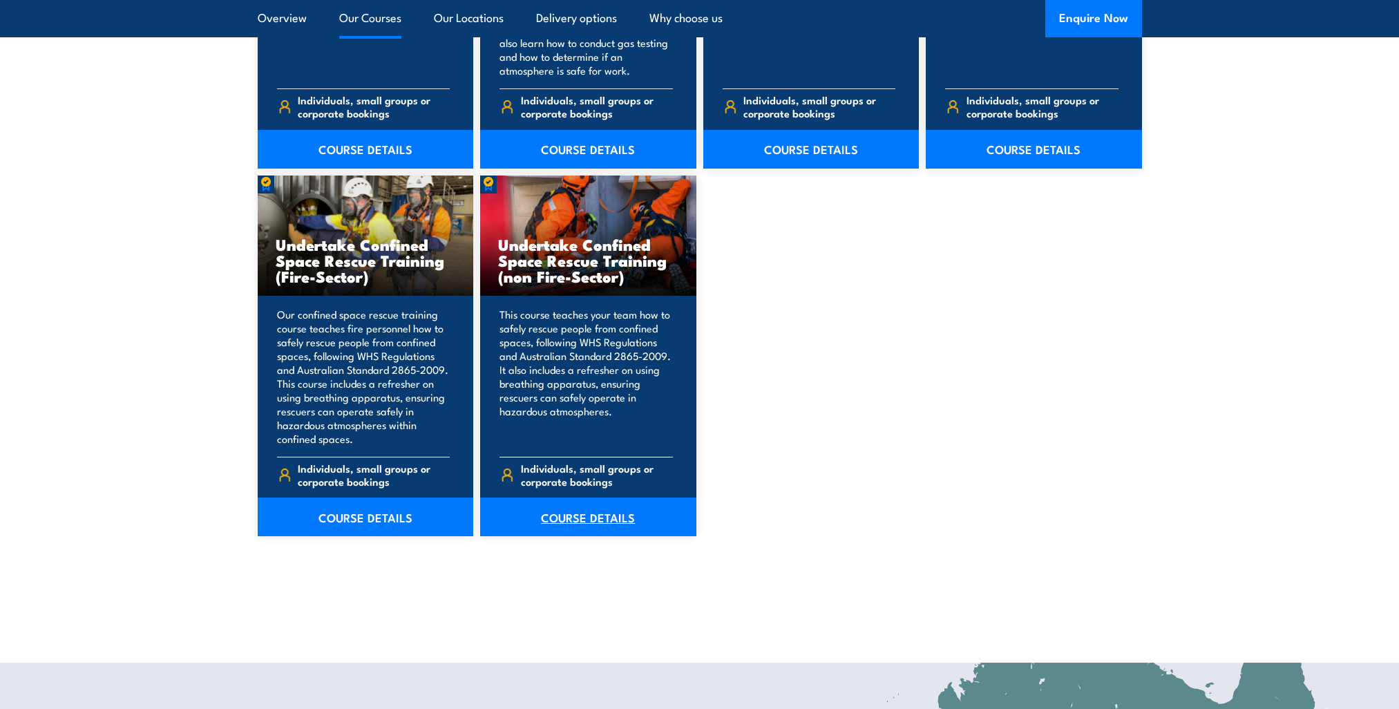
click at [565, 527] on link "COURSE DETAILS" at bounding box center [588, 517] width 216 height 39
click at [536, 312] on p "This course teaches your team how to safely rescue people from confined spaces,…" at bounding box center [586, 376] width 173 height 138
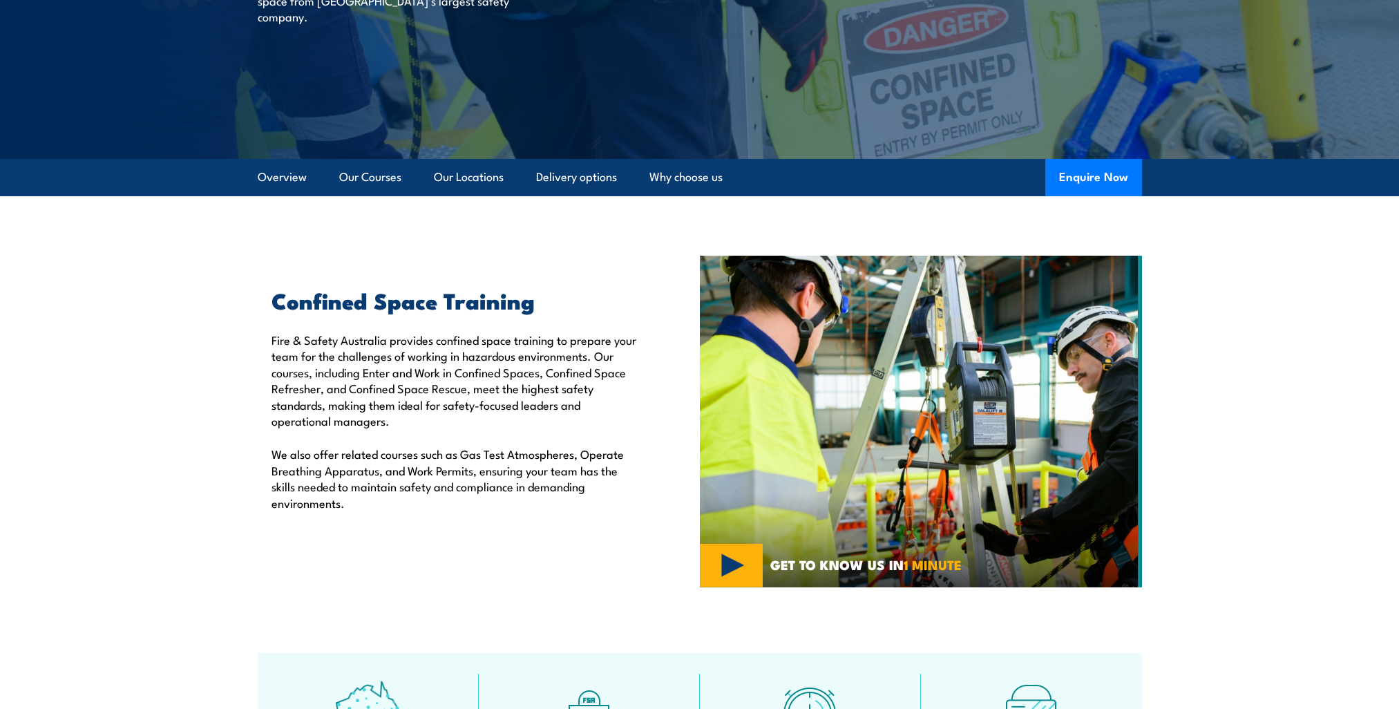
scroll to position [0, 0]
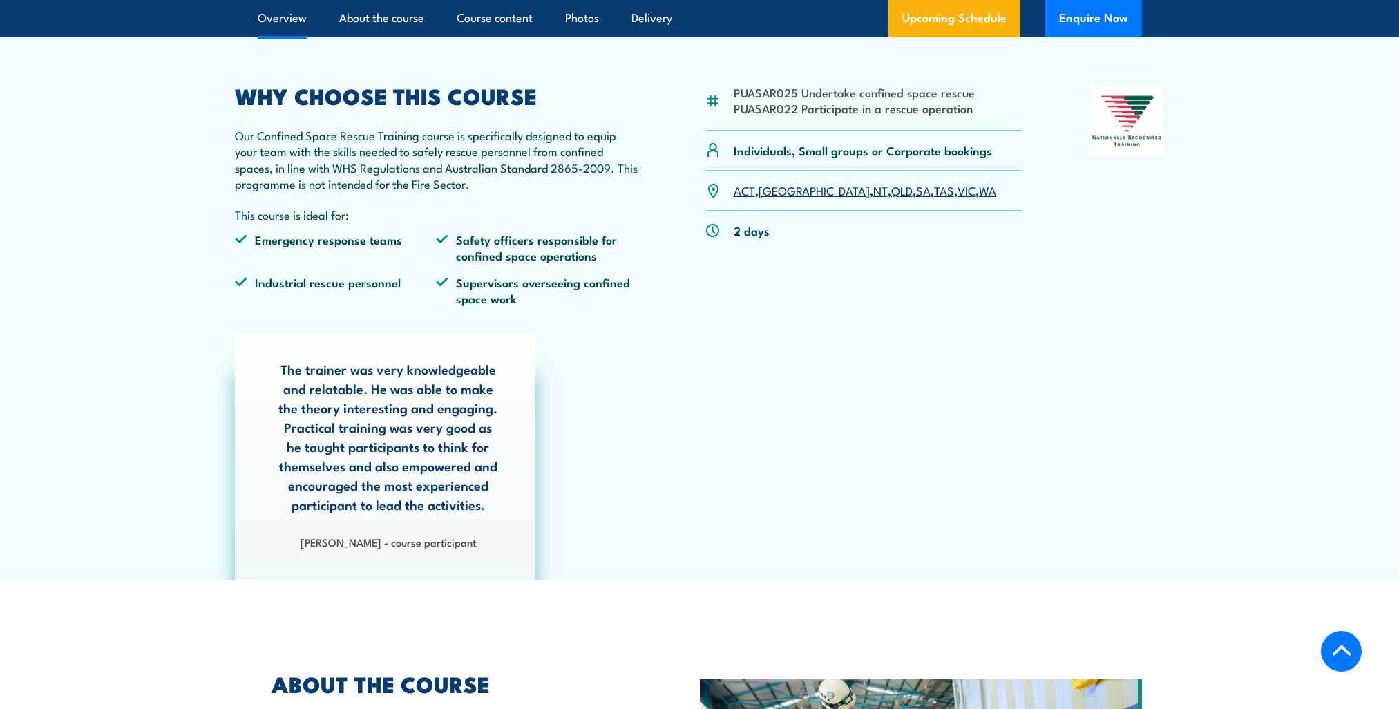
scroll to position [484, 0]
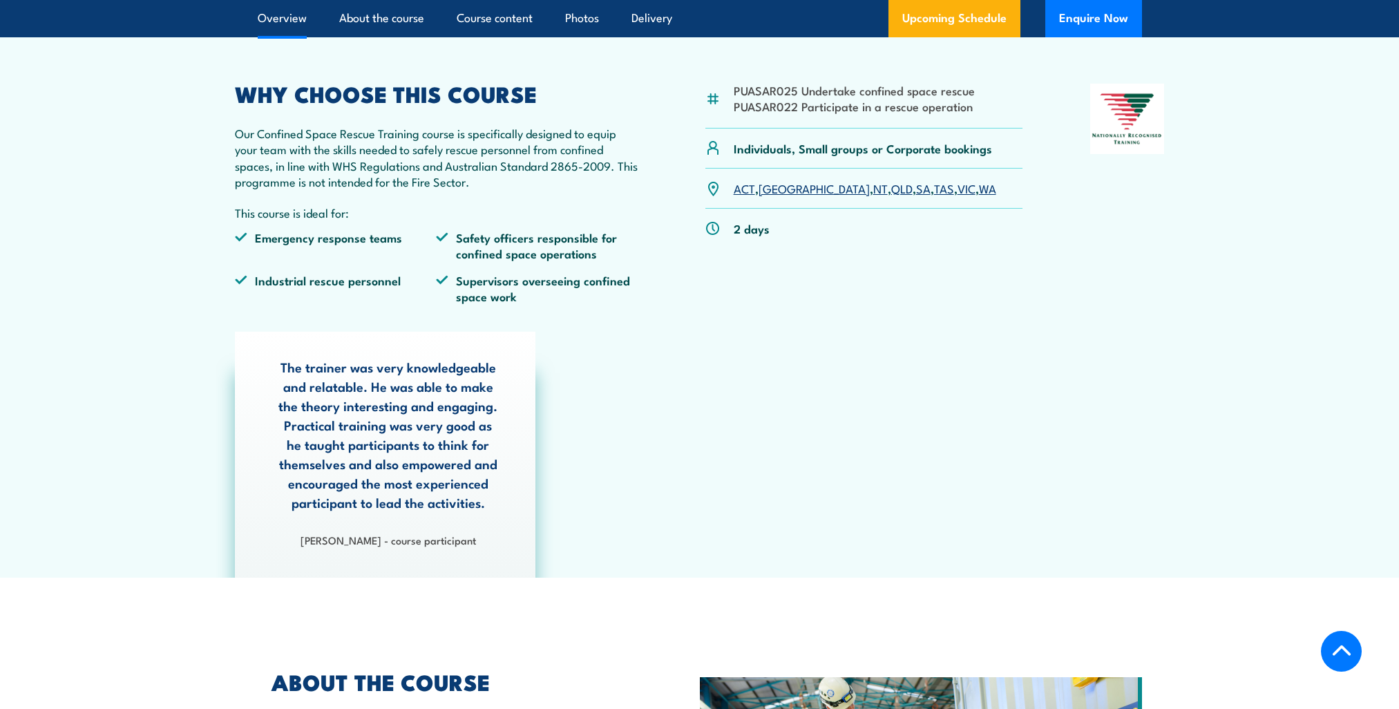
click at [979, 191] on link "WA" at bounding box center [987, 188] width 17 height 17
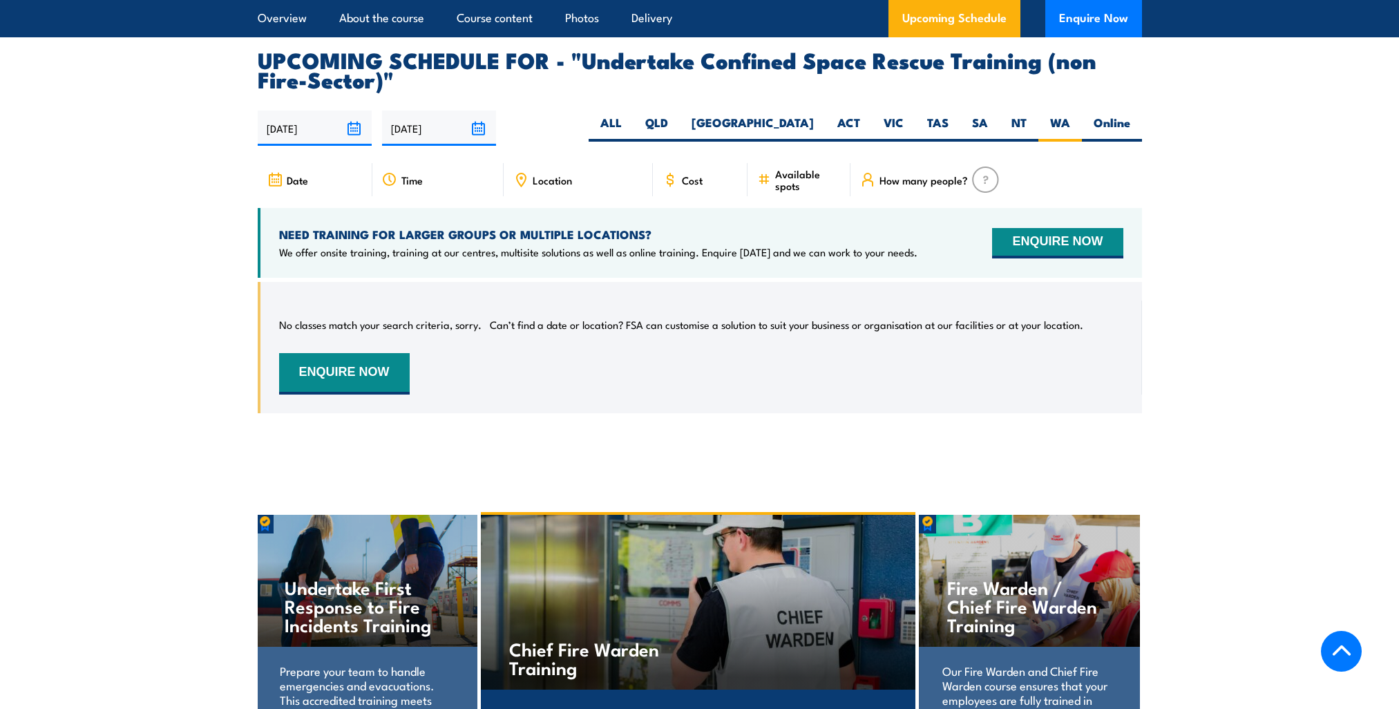
scroll to position [2423, 0]
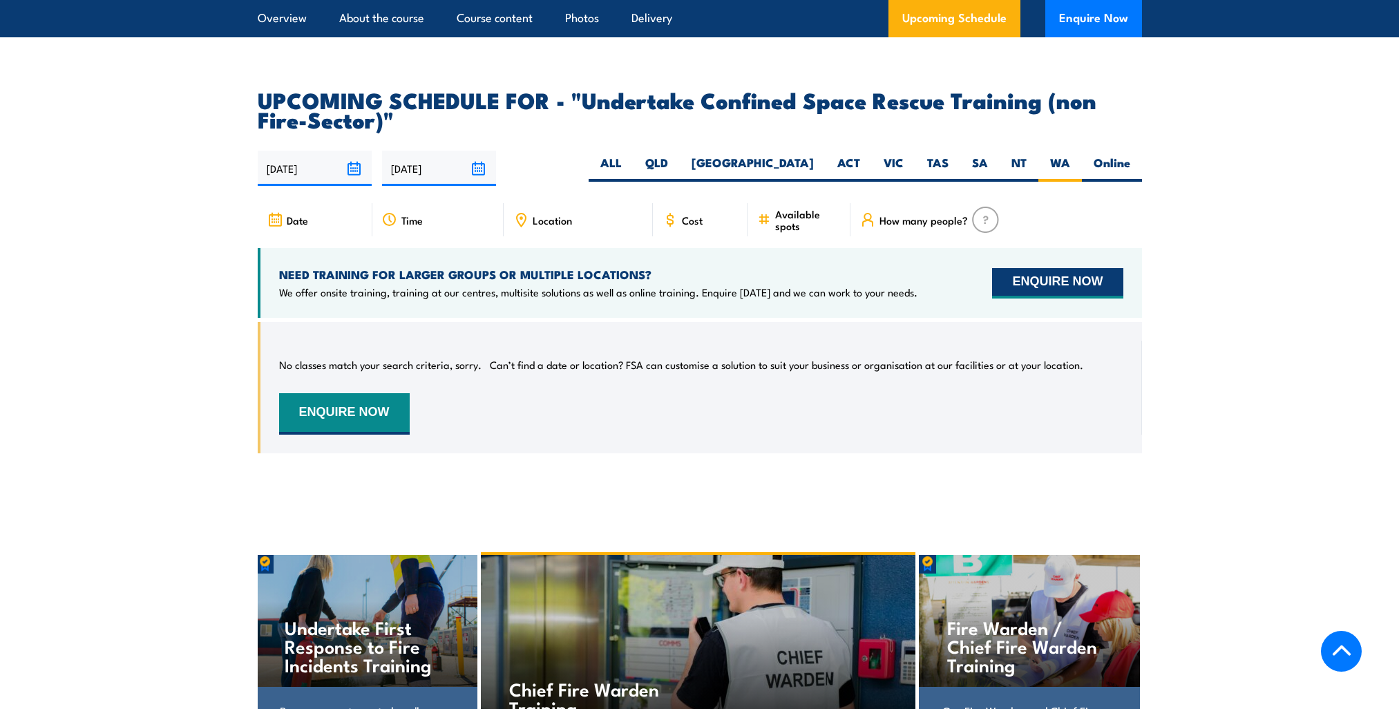
click at [1025, 268] on button "ENQUIRE NOW" at bounding box center [1057, 283] width 131 height 30
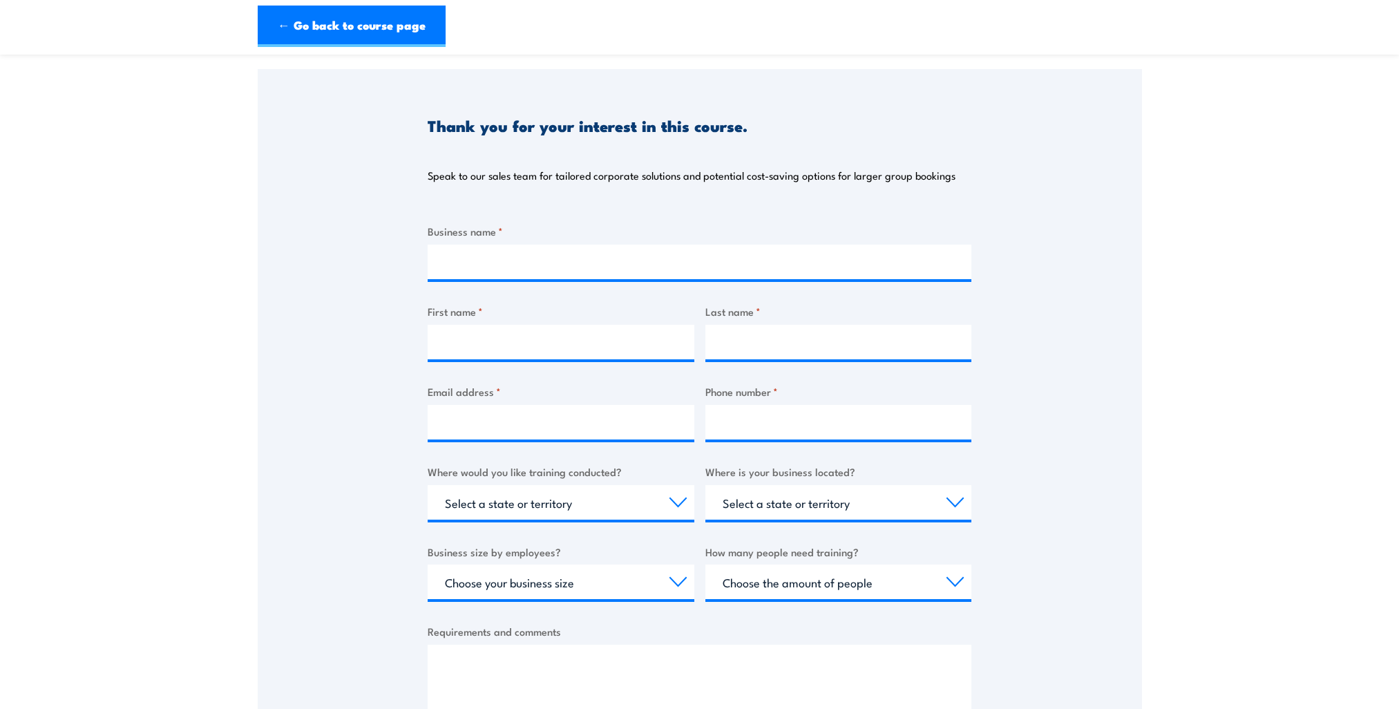
scroll to position [69, 0]
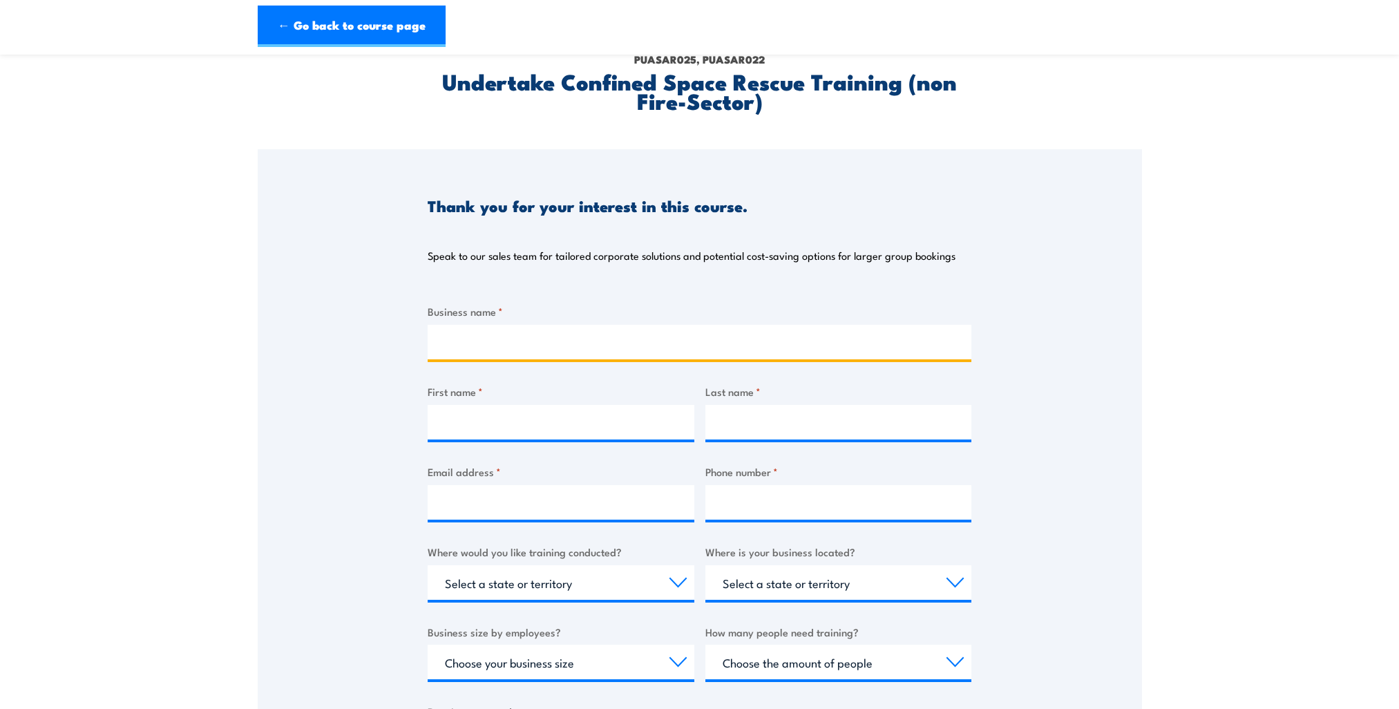
click at [538, 330] on input "Business name *" at bounding box center [700, 342] width 544 height 35
type input "ASC"
type input "[PERSON_NAME]"
type input "[PERSON_NAME][EMAIL_ADDRESS][DOMAIN_NAME]"
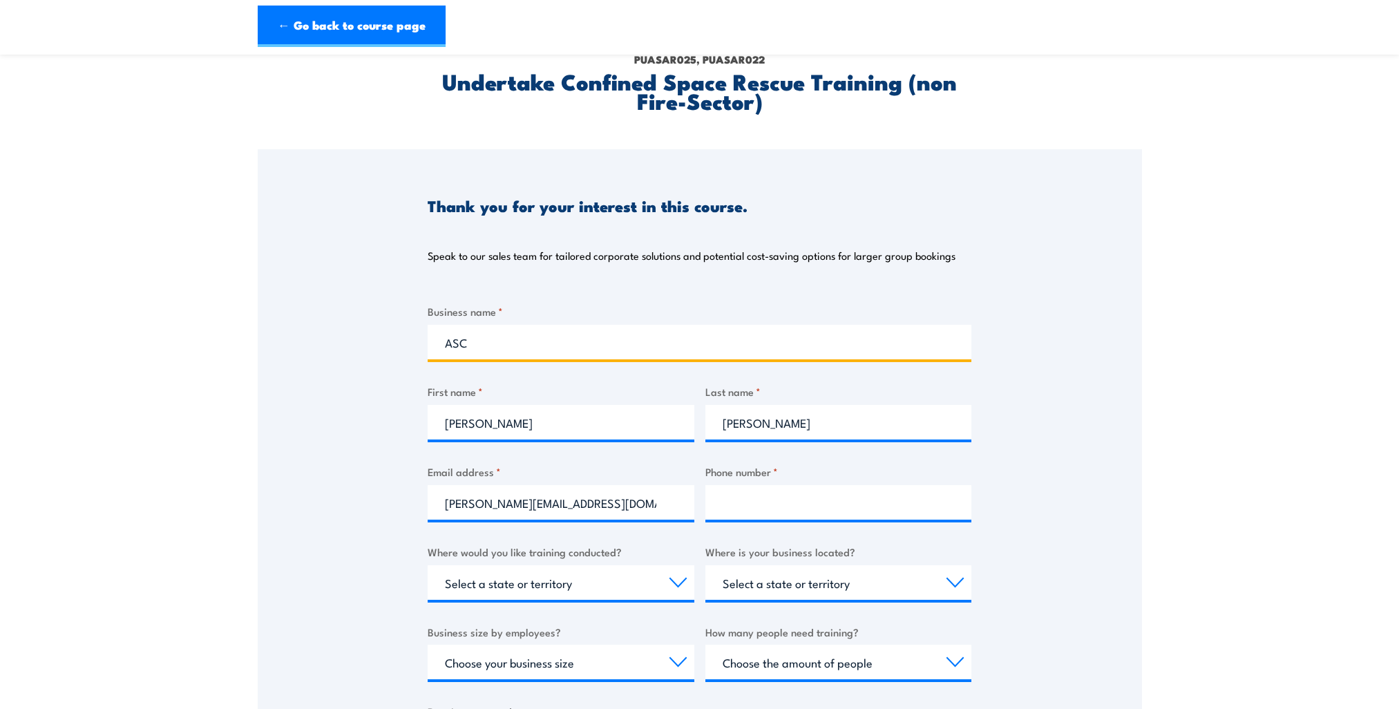
type input "0478136999"
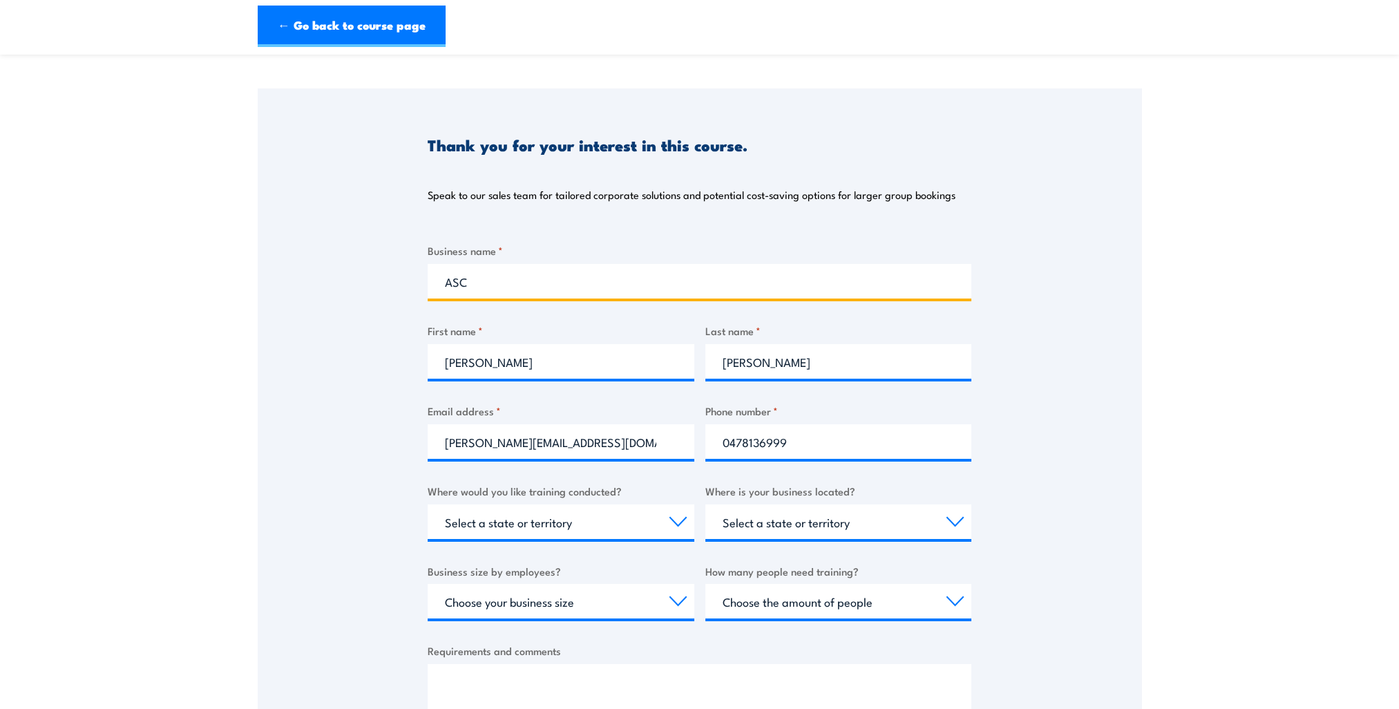
scroll to position [276, 0]
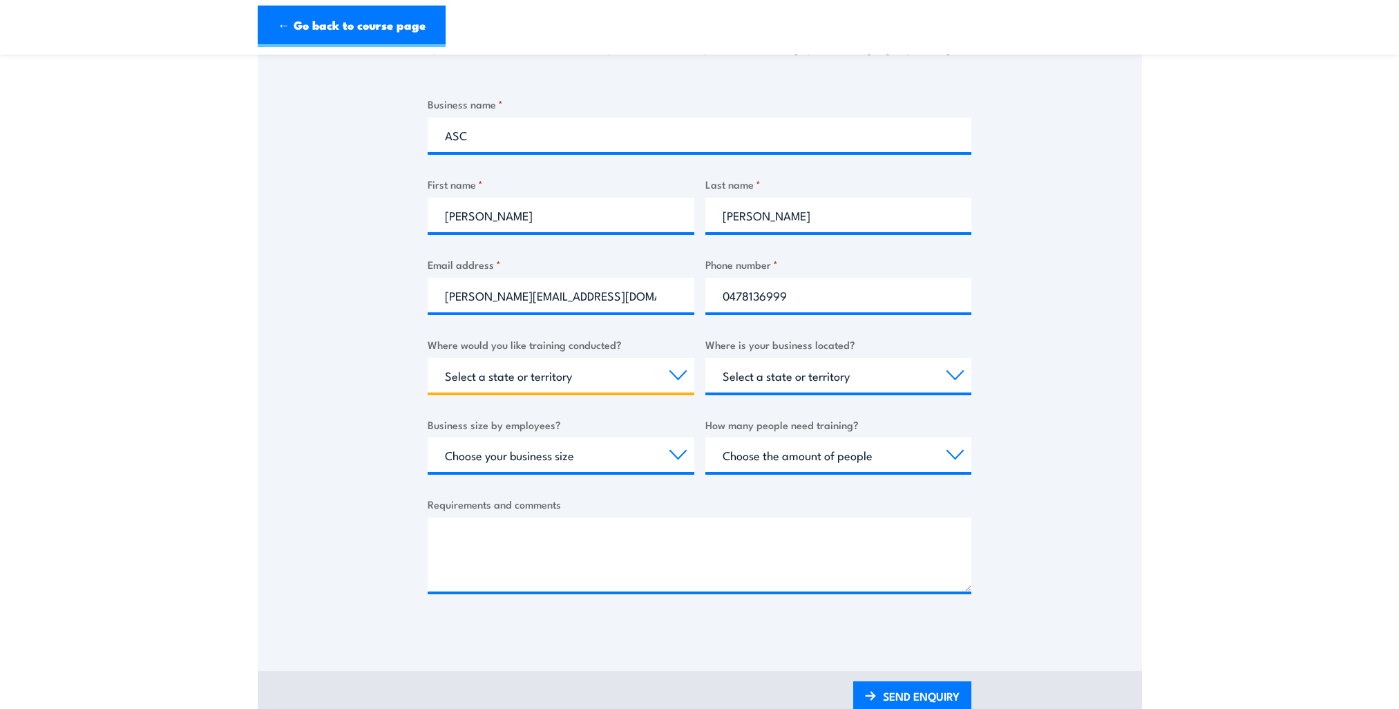
select select "WA"
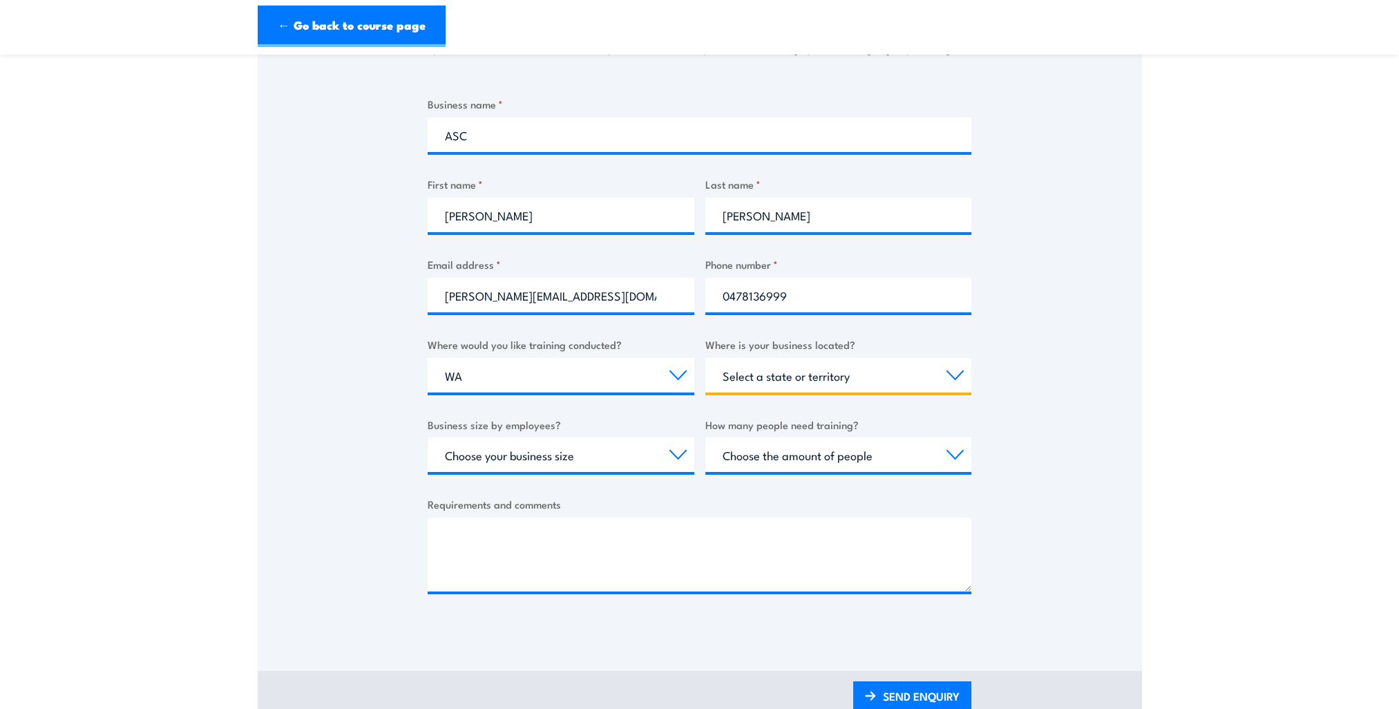
select select "WA"
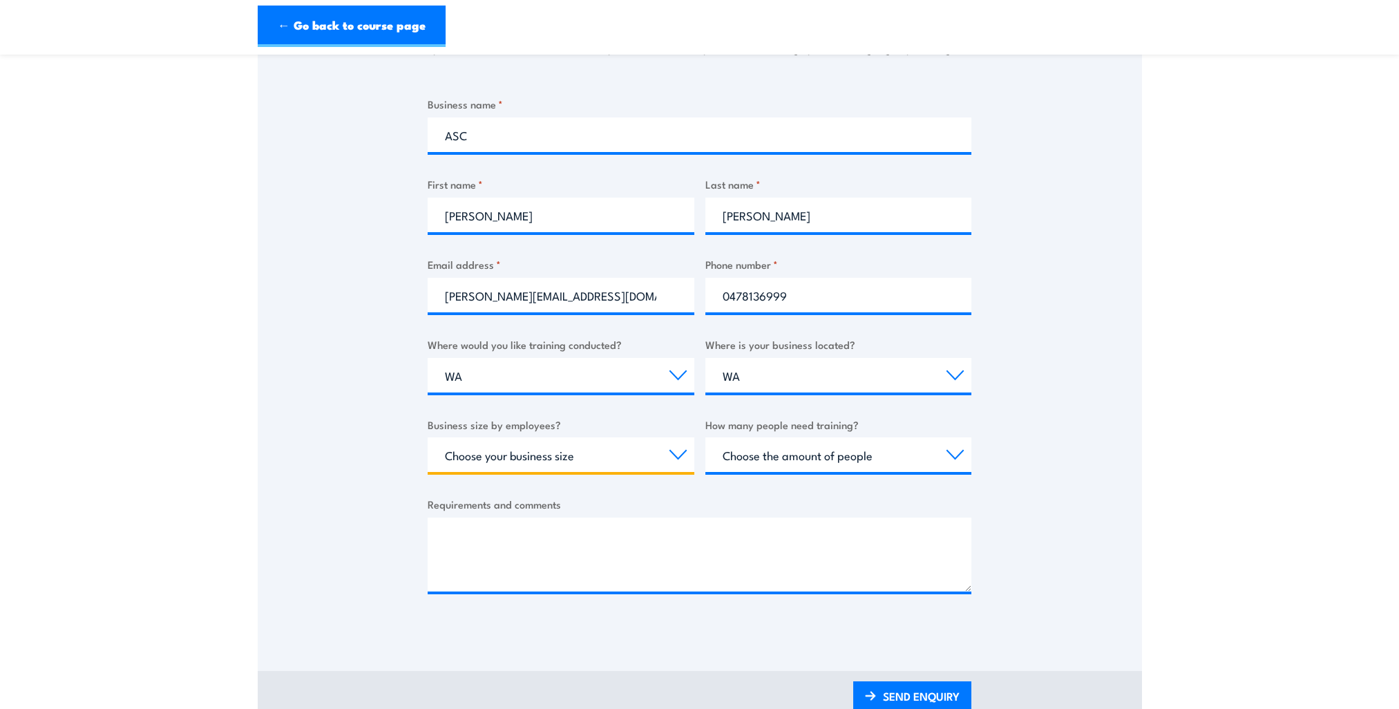
select select "200+"
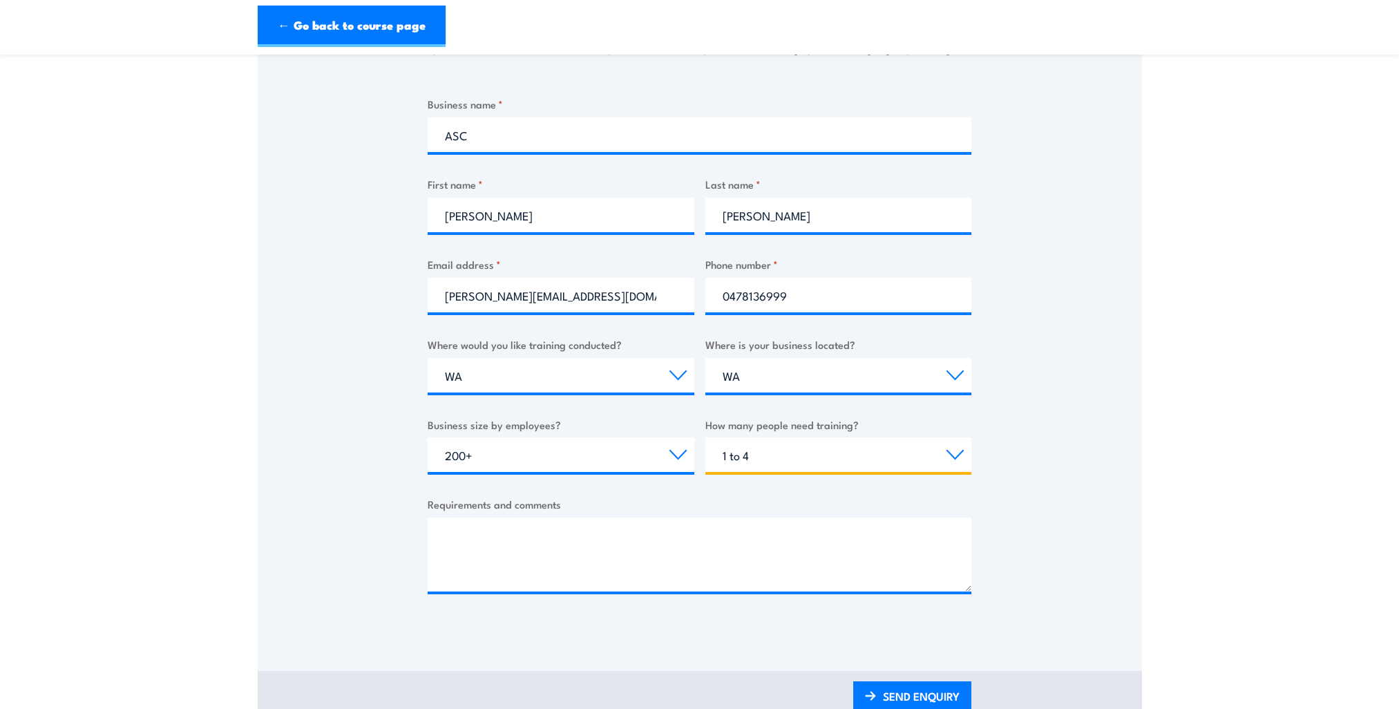
select select "5 to 19"
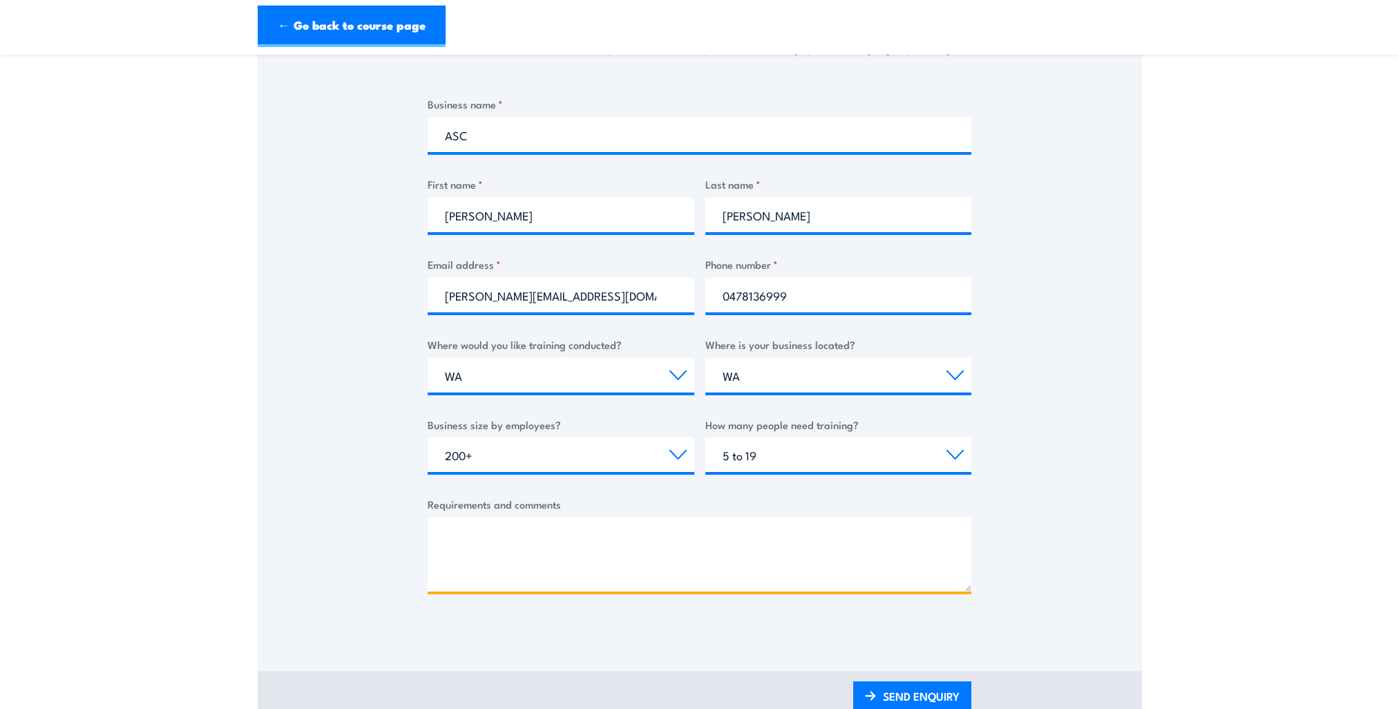
click at [683, 579] on textarea "Requirements and comments" at bounding box center [700, 555] width 544 height 74
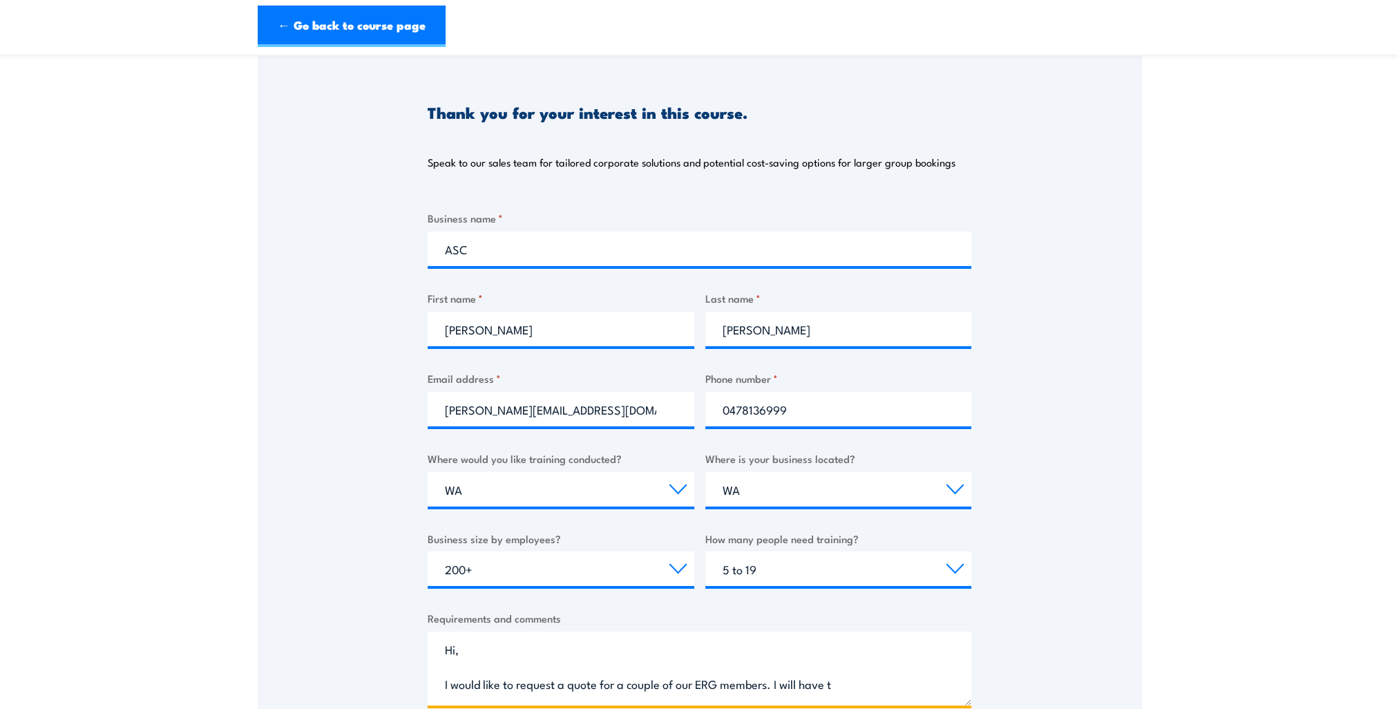
scroll to position [207, 0]
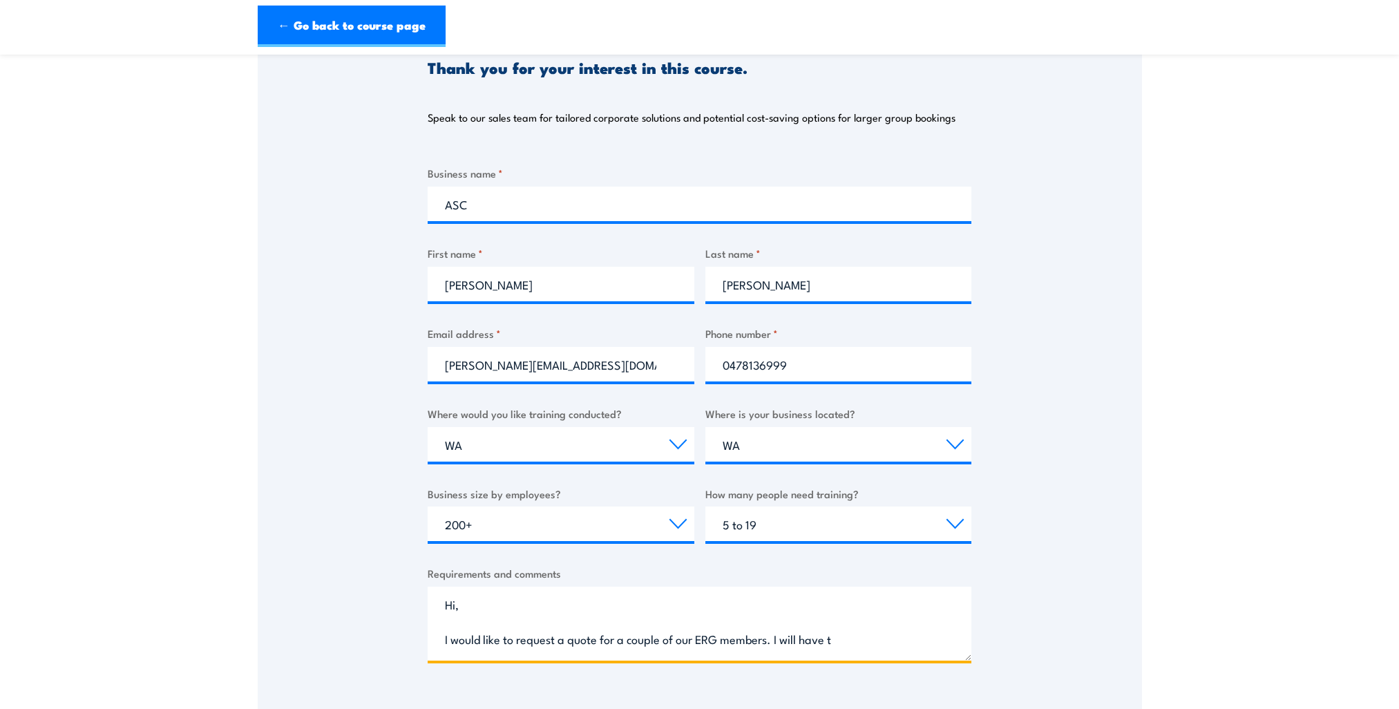
click at [840, 639] on textarea "Hi, I would like to request a quote for a couple of our ERG members. I will hav…" at bounding box center [700, 624] width 544 height 74
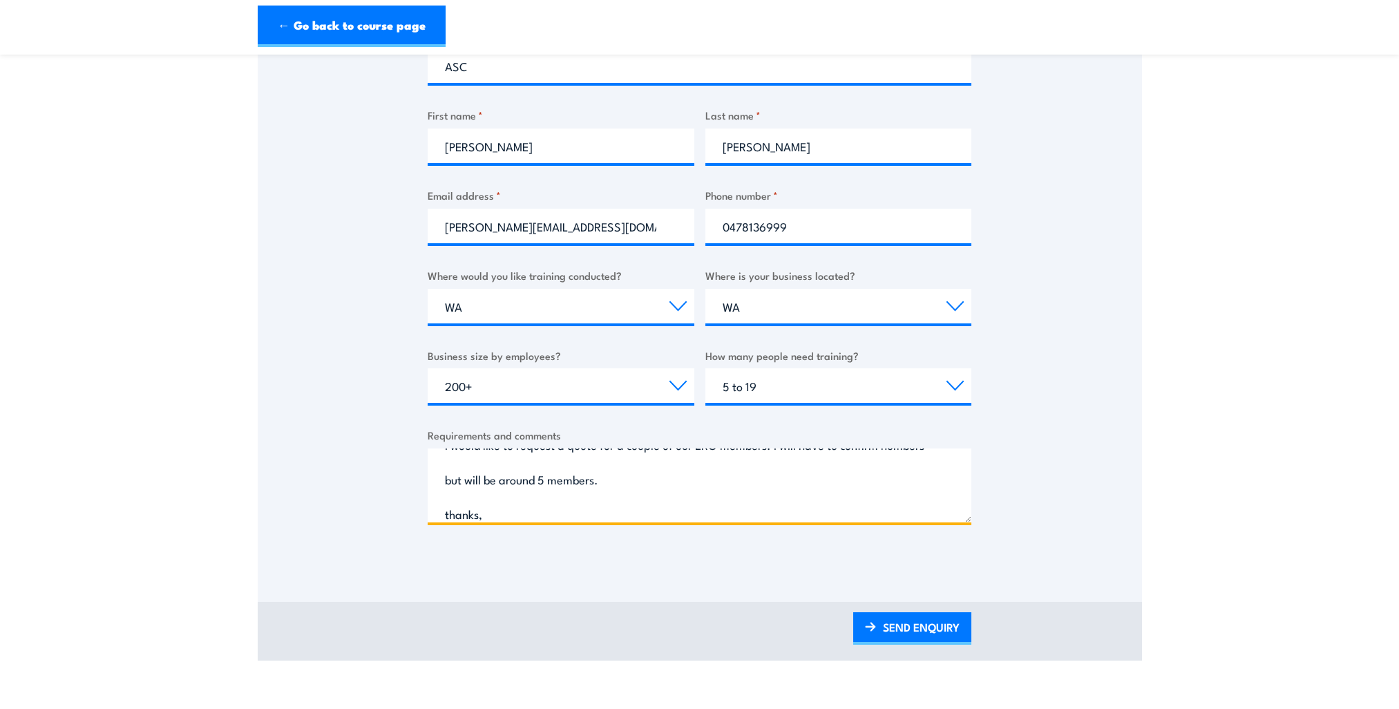
scroll to position [91, 0]
type textarea "Hi, I would like to request a quote for a couple of our ERG members. I will hav…"
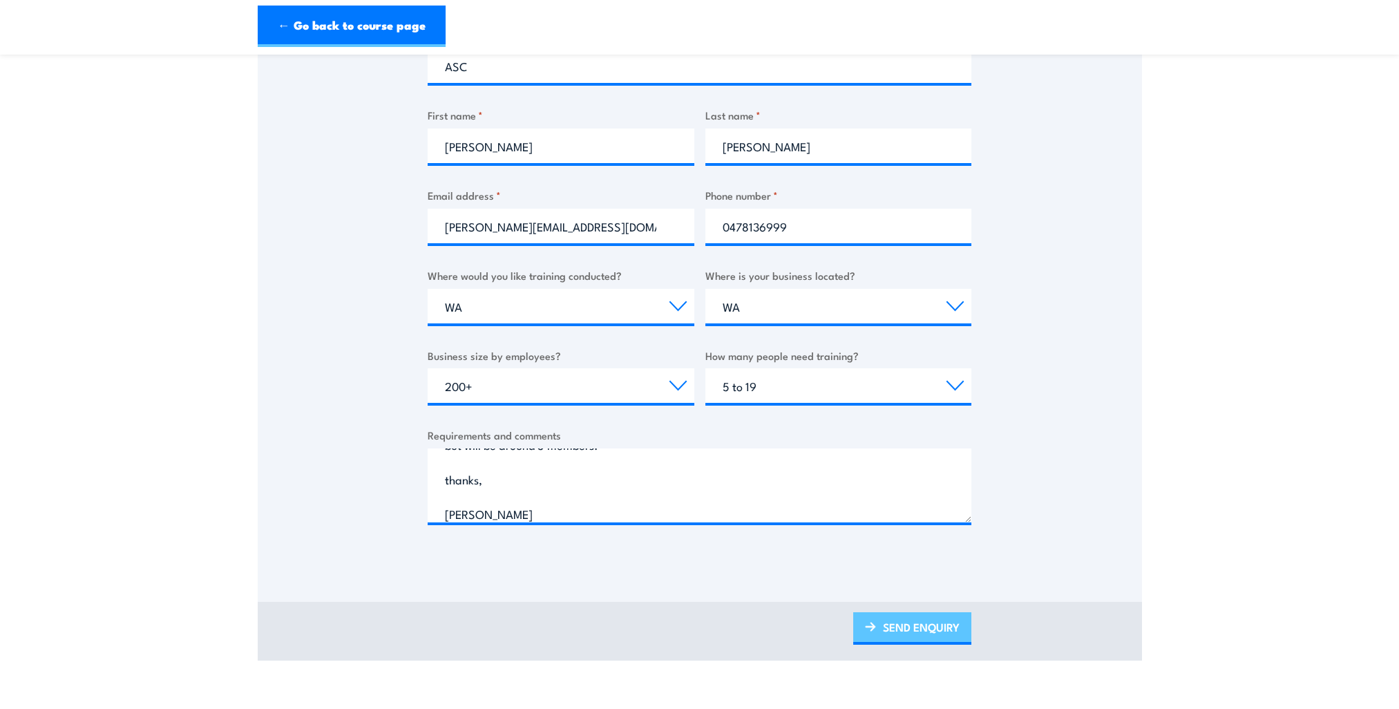
click at [930, 634] on link "SEND ENQUIRY" at bounding box center [912, 628] width 118 height 32
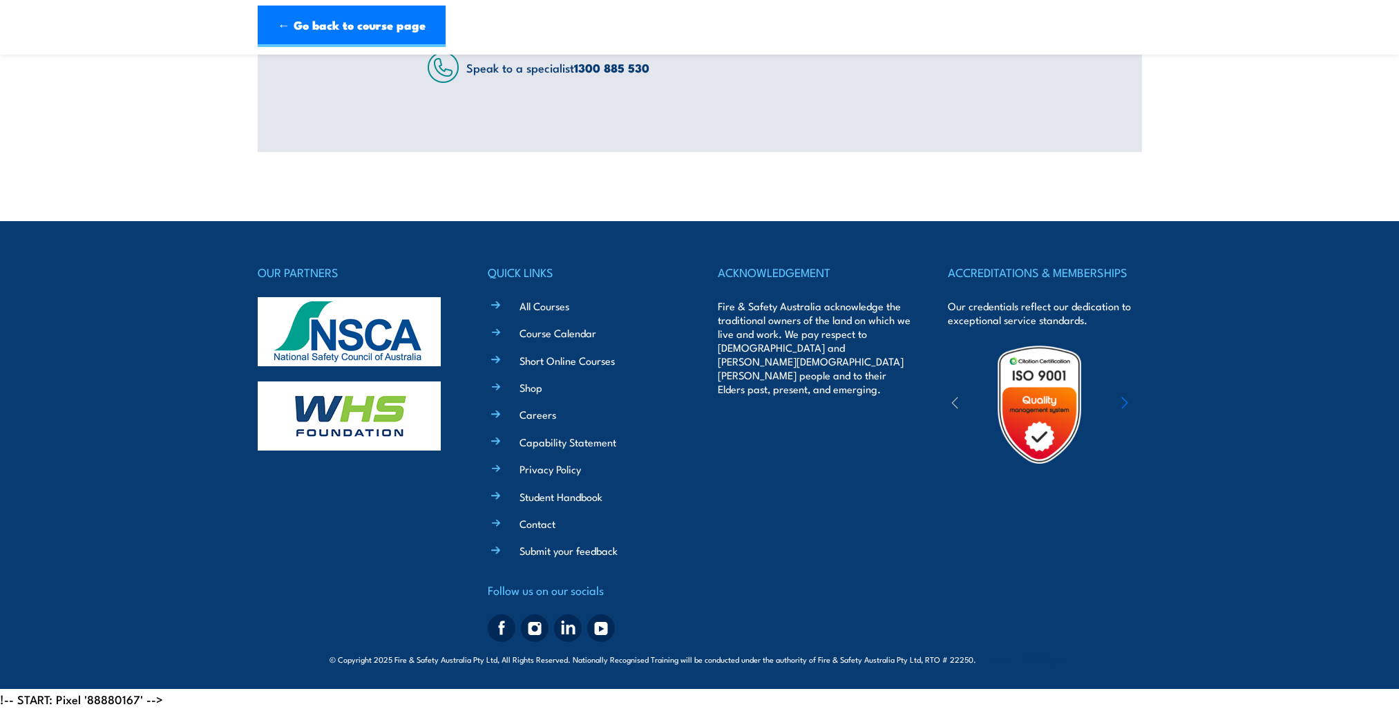
scroll to position [0, 0]
